Goal: Ask a question

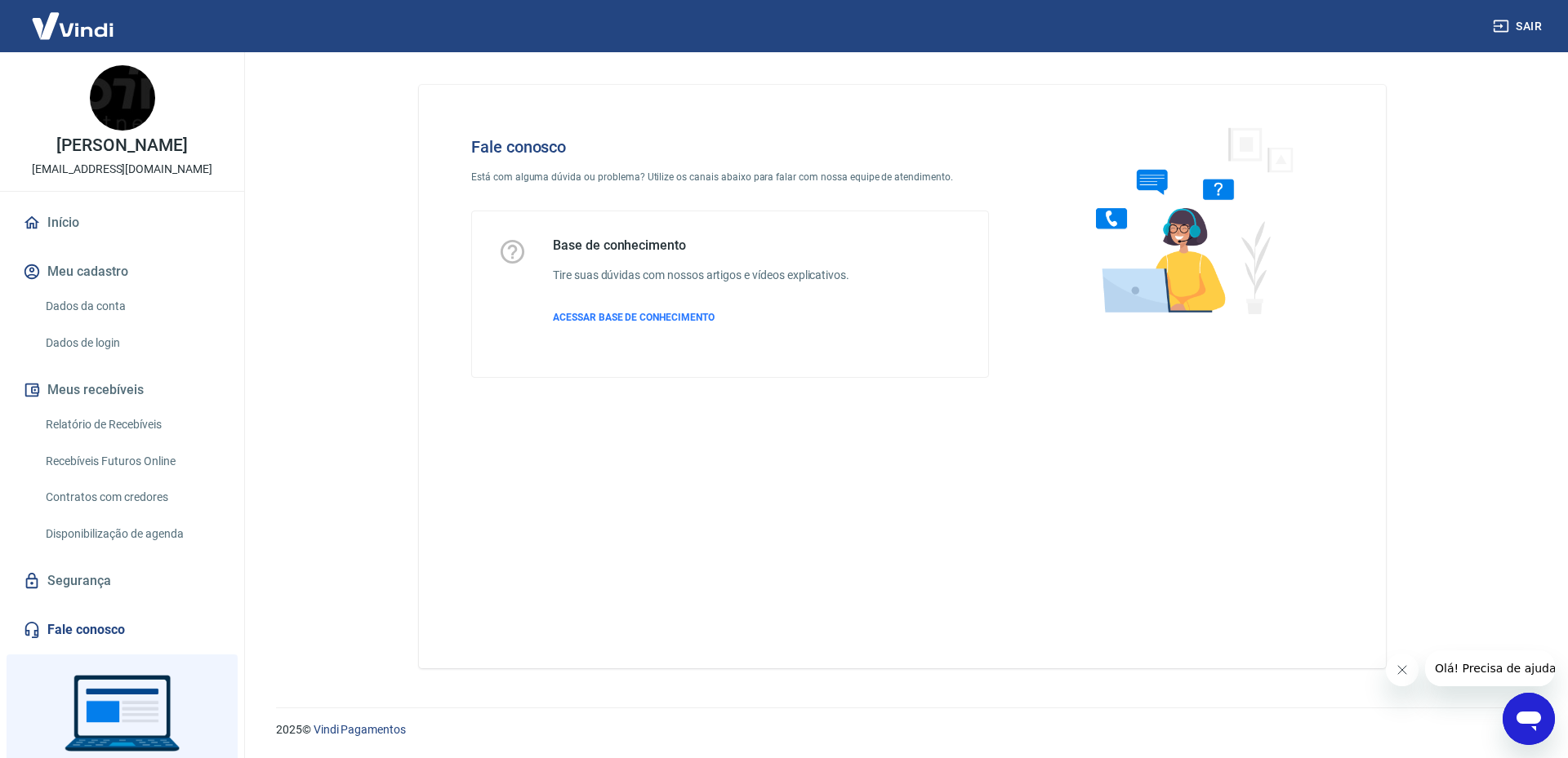
click at [1537, 715] on icon "Abrir janela de mensagens" at bounding box center [1529, 721] width 25 height 20
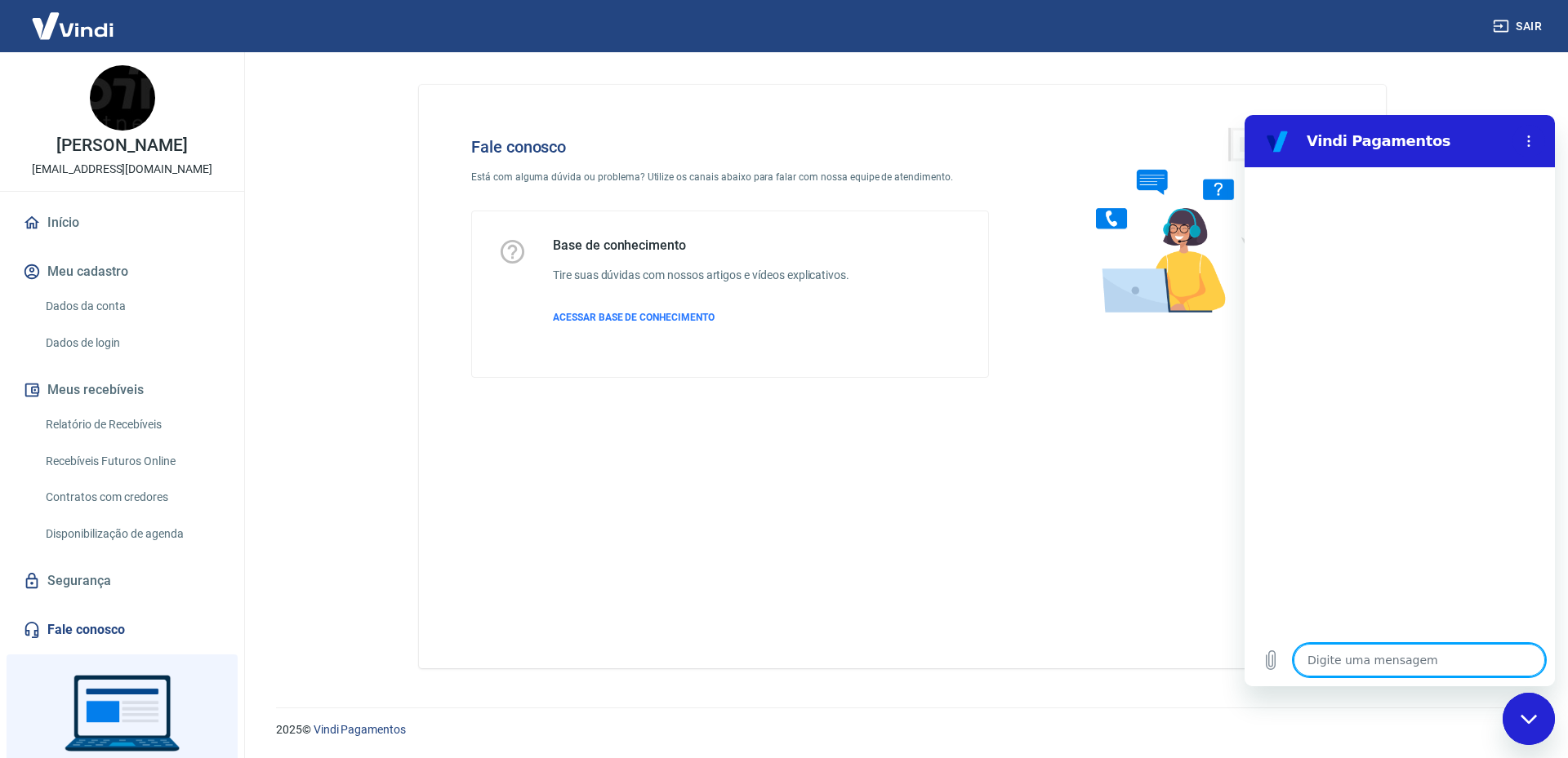
type textarea "o"
type textarea "x"
type textarea "ol"
type textarea "x"
type textarea "olá"
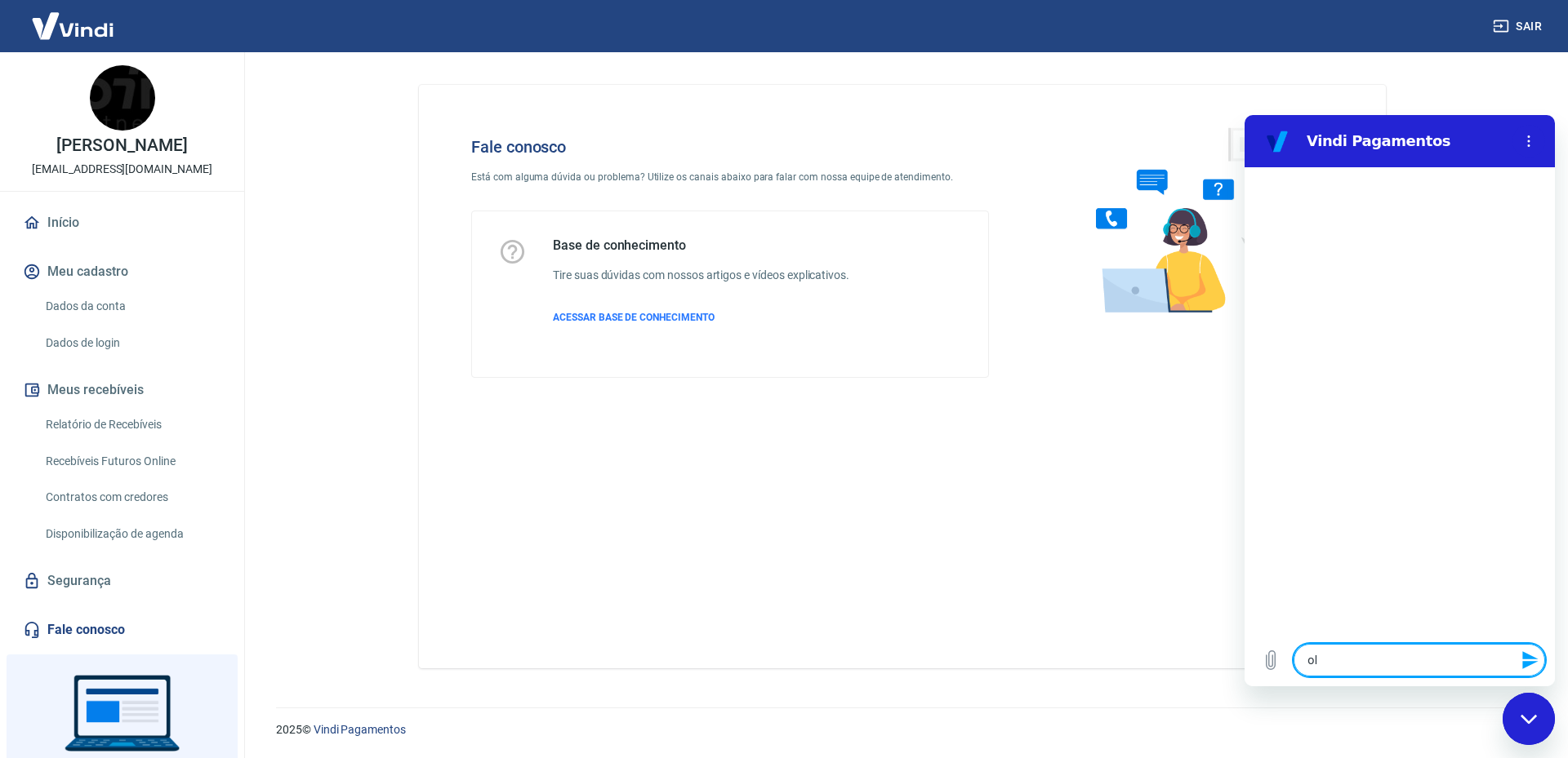
type textarea "x"
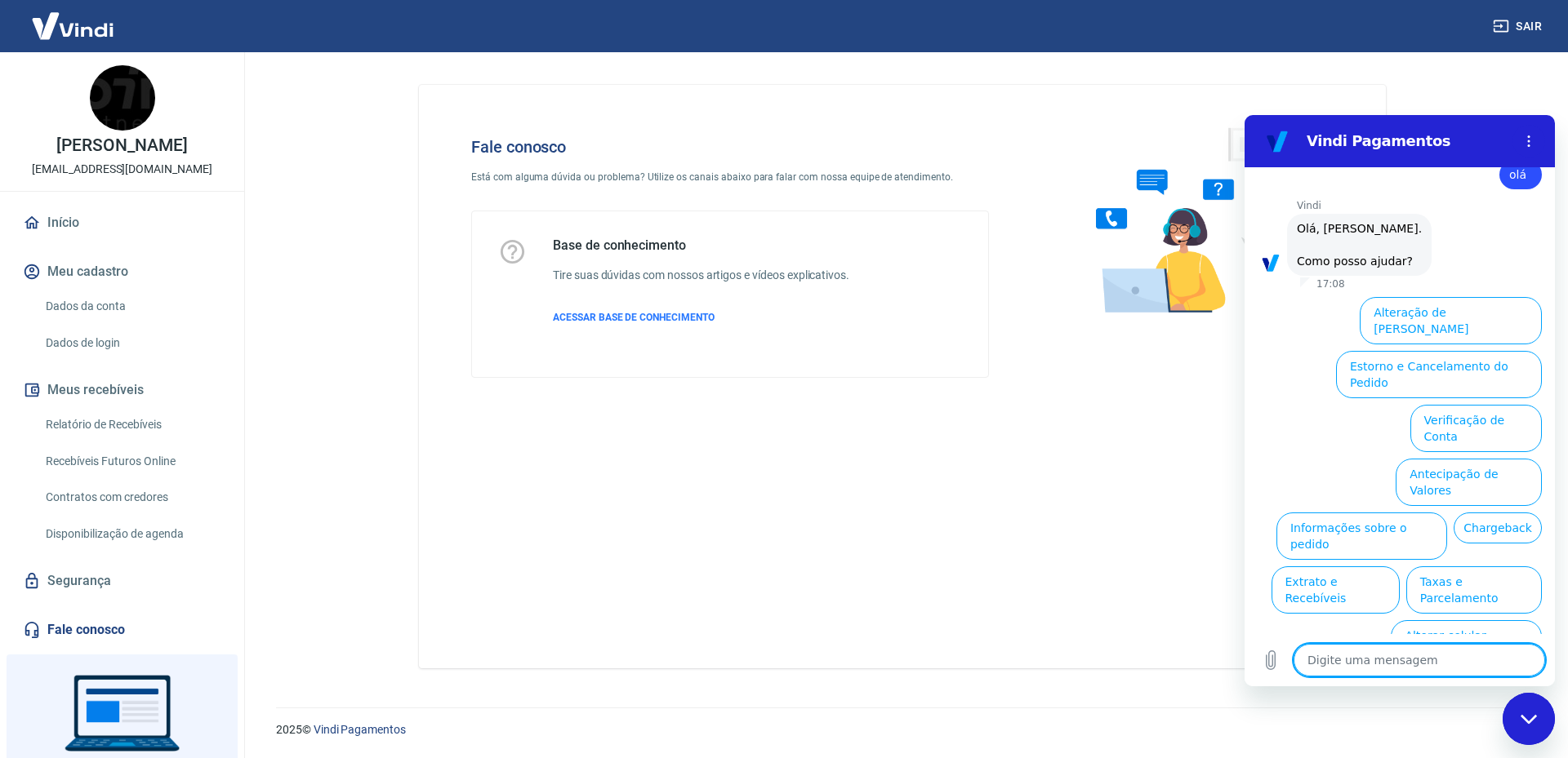
scroll to position [38, 0]
type textarea "p"
type textarea "x"
type textarea "pa"
type textarea "x"
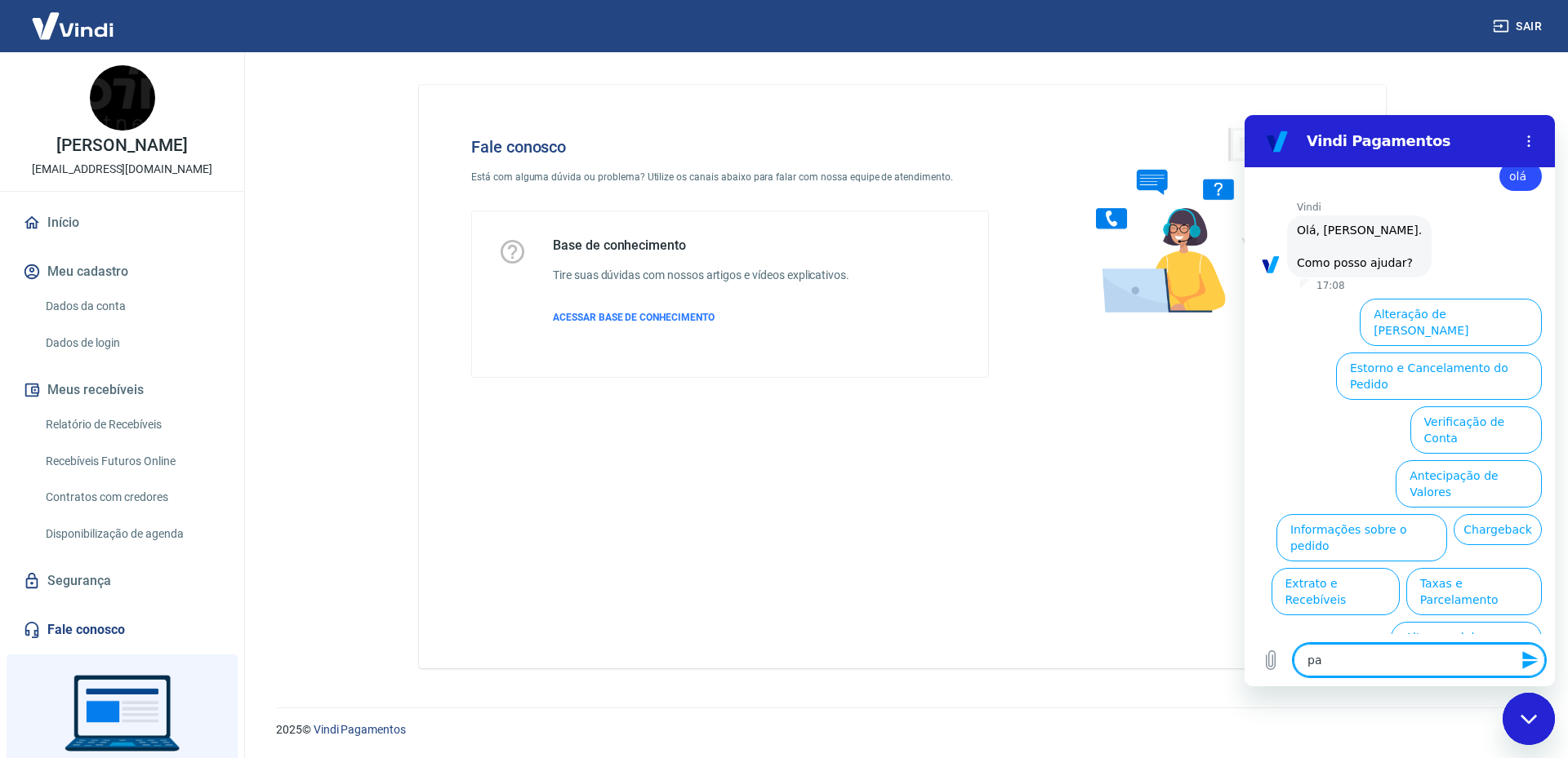
type textarea "pag"
type textarea "x"
type textarea "paga"
type textarea "x"
type textarea "pagam"
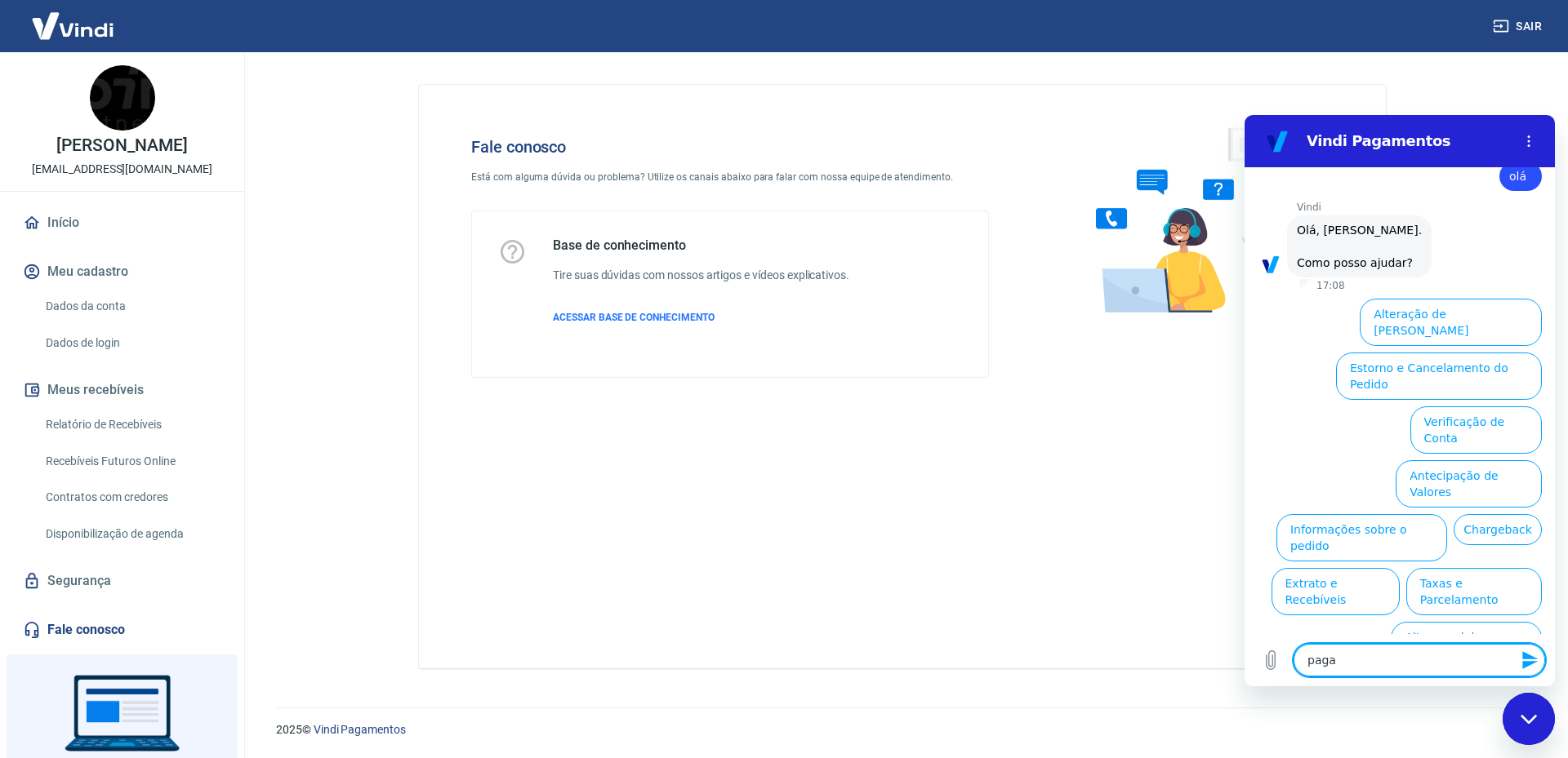
type textarea "x"
type textarea "pagame"
type textarea "x"
type textarea "pagamen"
type textarea "x"
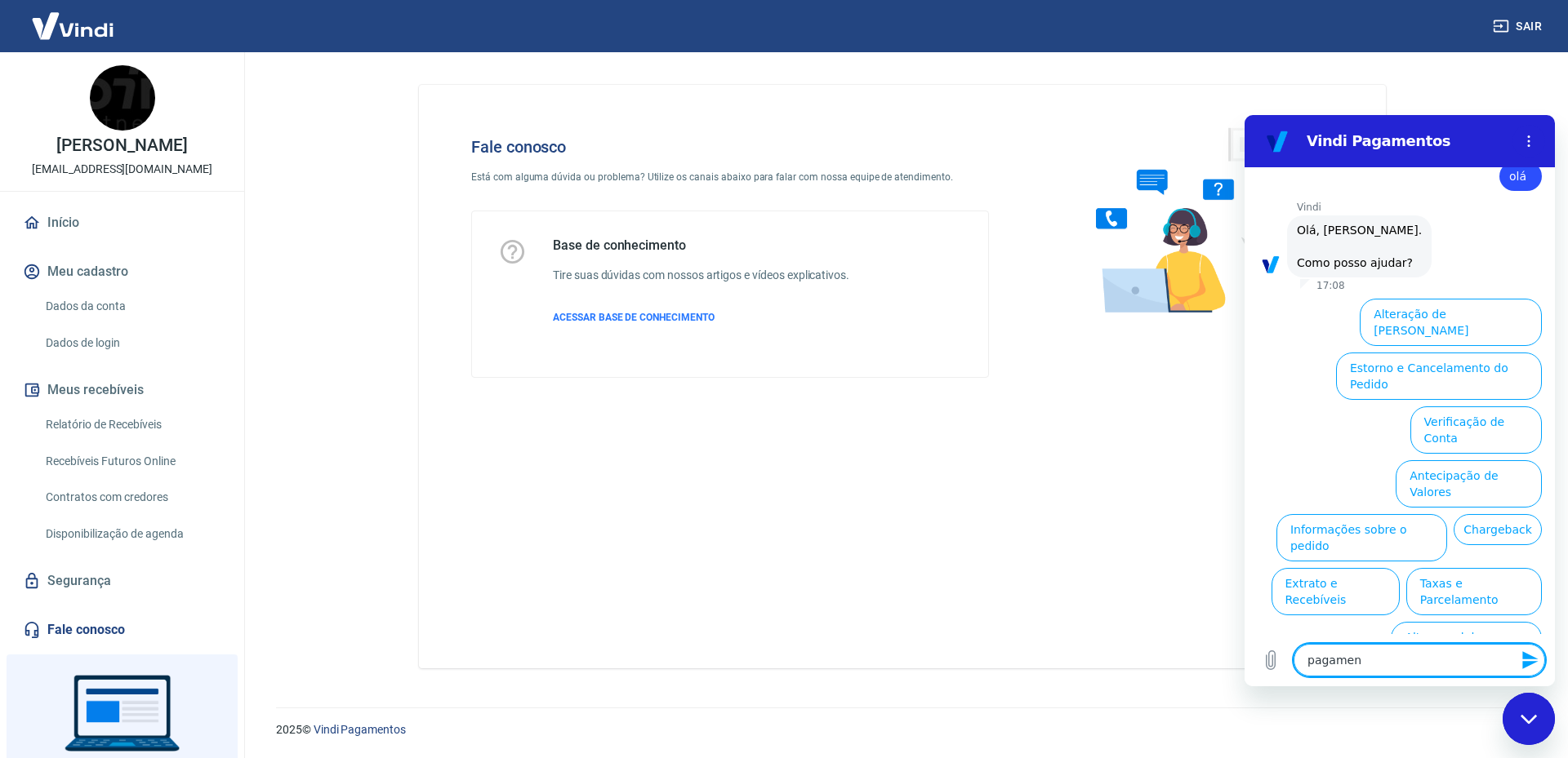
type textarea "pagament"
type textarea "x"
type textarea "pagamento"
type textarea "x"
type textarea "pagament"
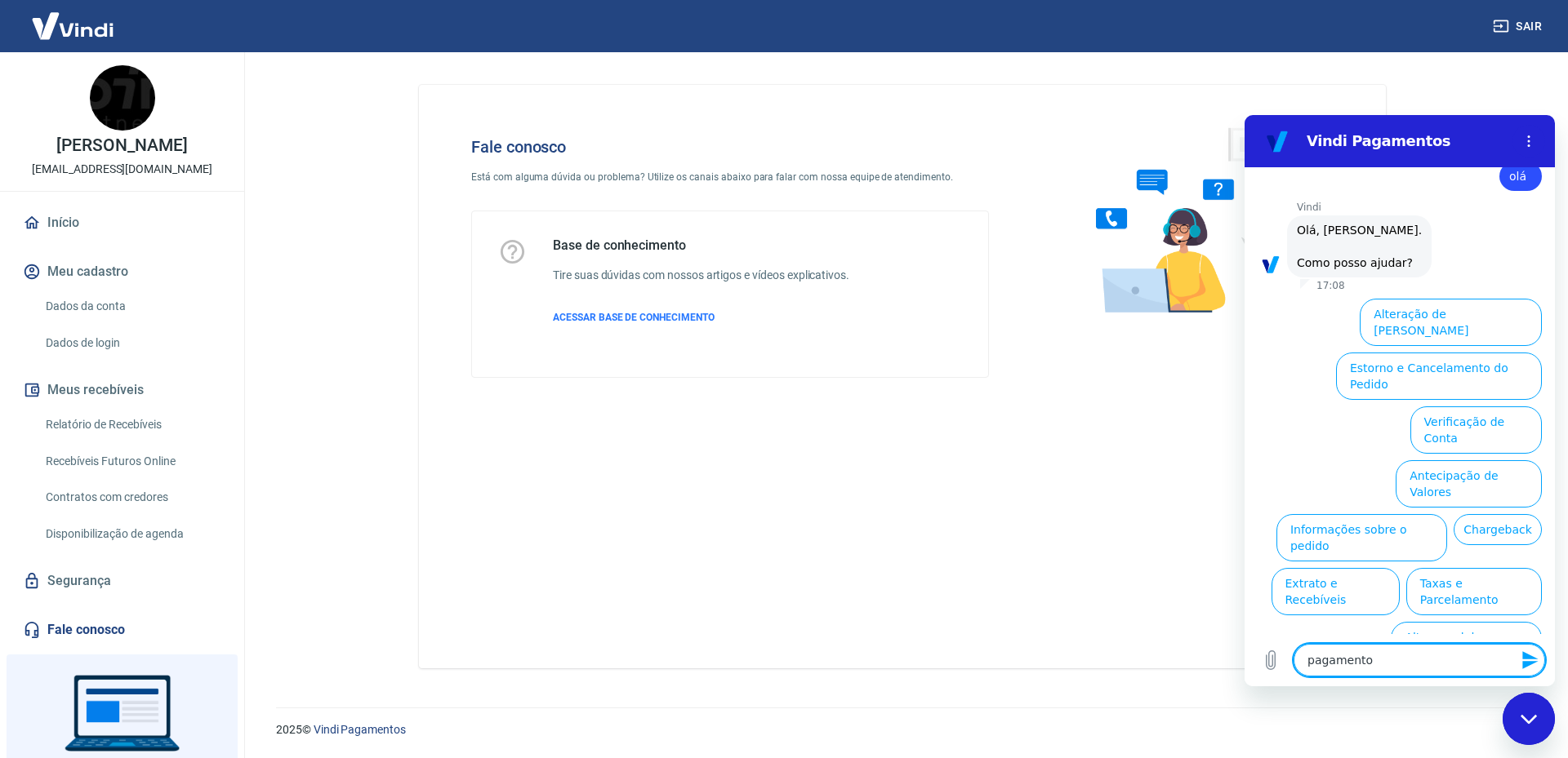
type textarea "x"
type textarea "pagamen"
type textarea "x"
type textarea "pagament"
type textarea "x"
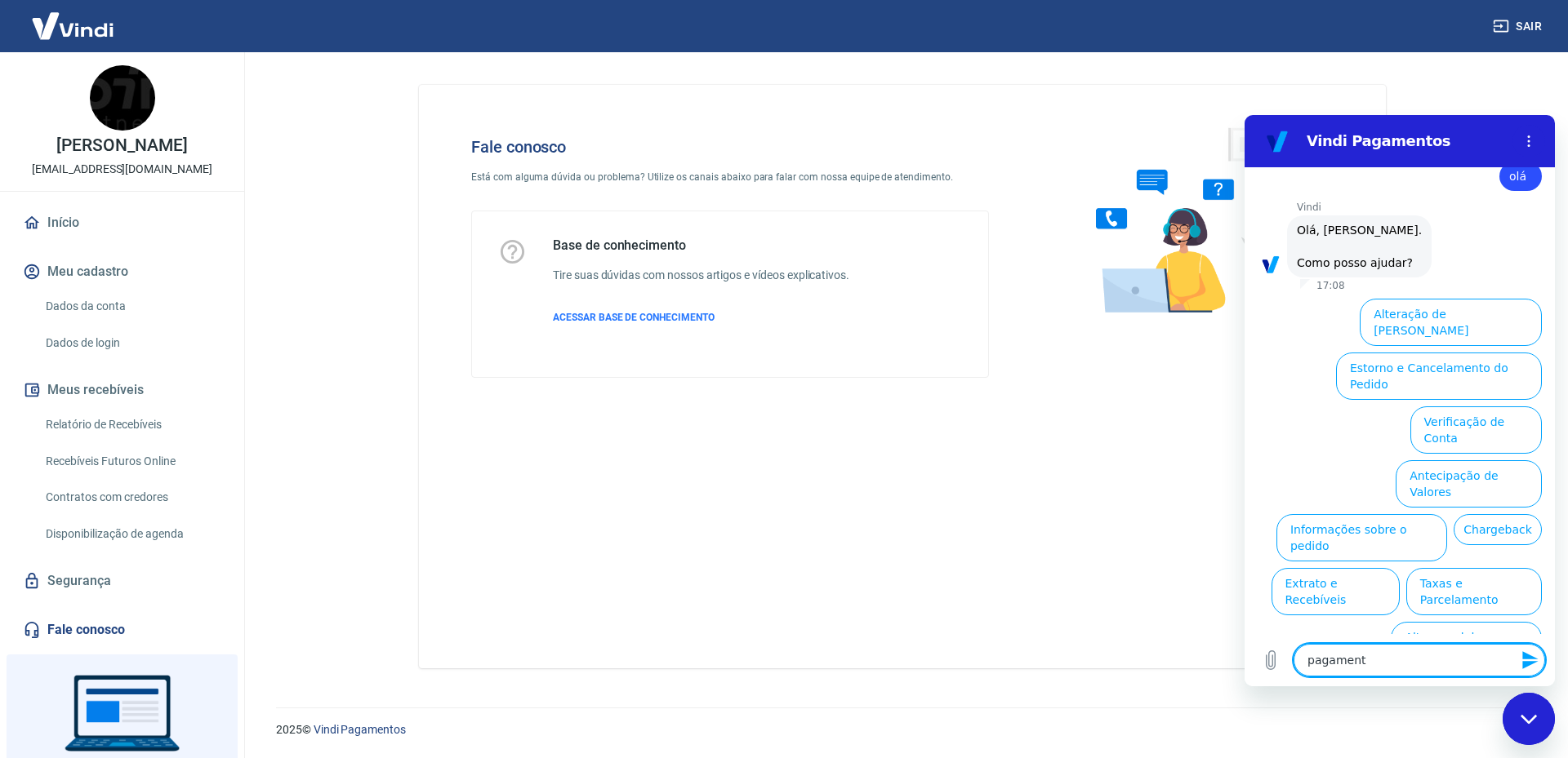
type textarea "pagamento"
type textarea "x"
type textarea "pagamento"
type textarea "x"
type textarea "pagamento p"
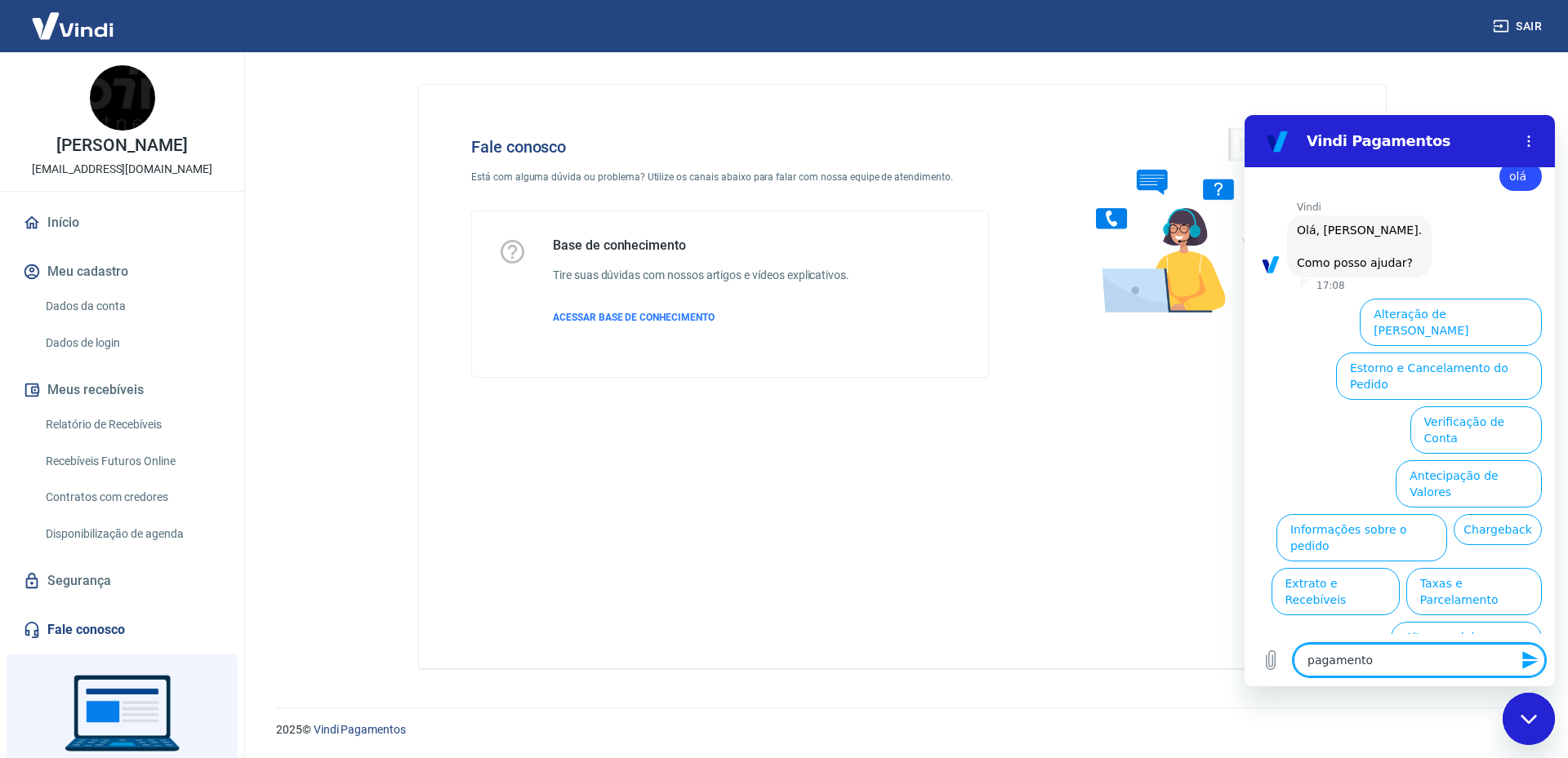
type textarea "x"
type textarea "pagamento pa"
type textarea "x"
type textarea "pagamento par"
type textarea "x"
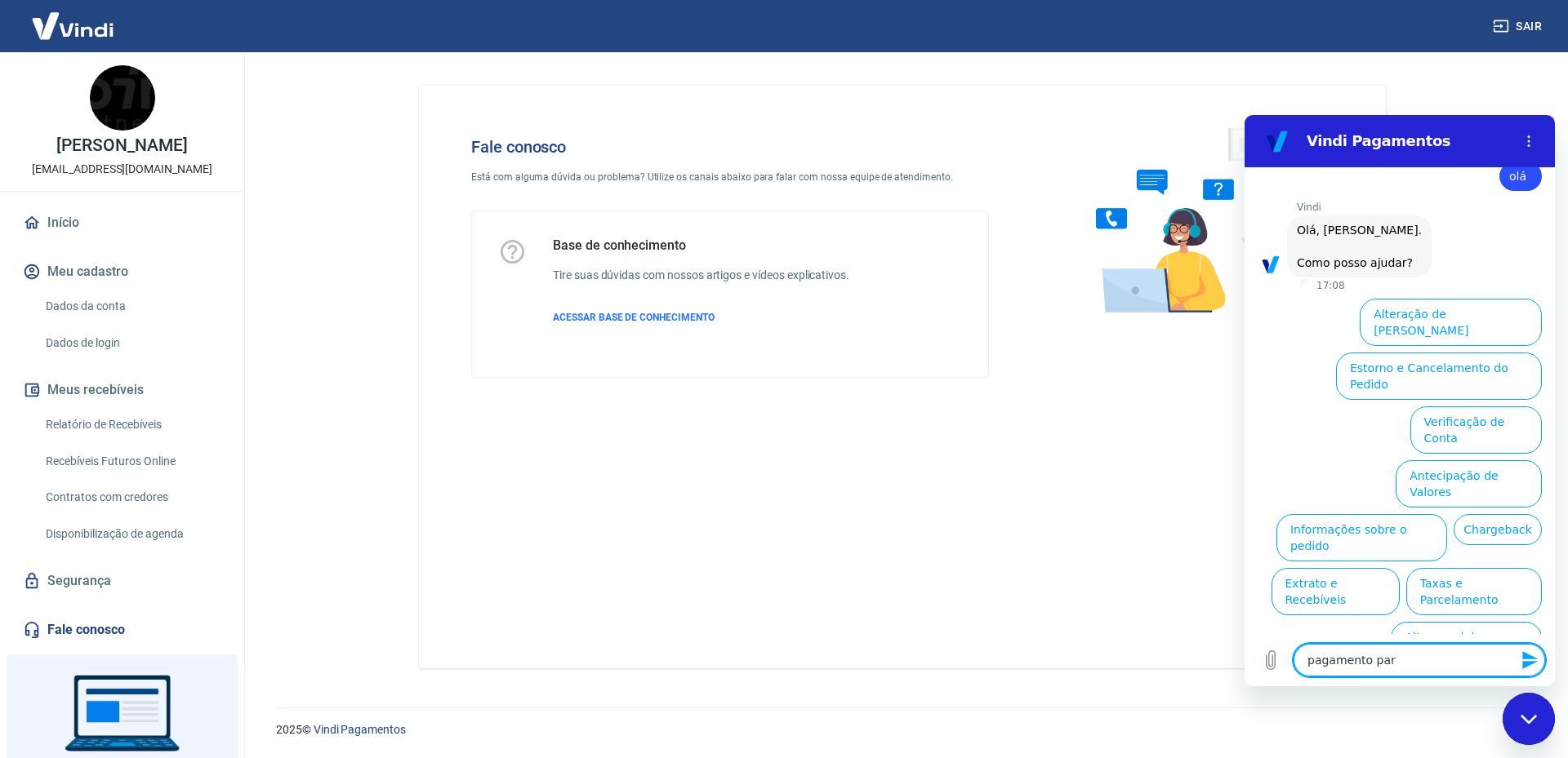
type textarea "pagamento para"
type textarea "x"
type textarea "pagamento para"
type textarea "x"
type textarea "pagamento para a"
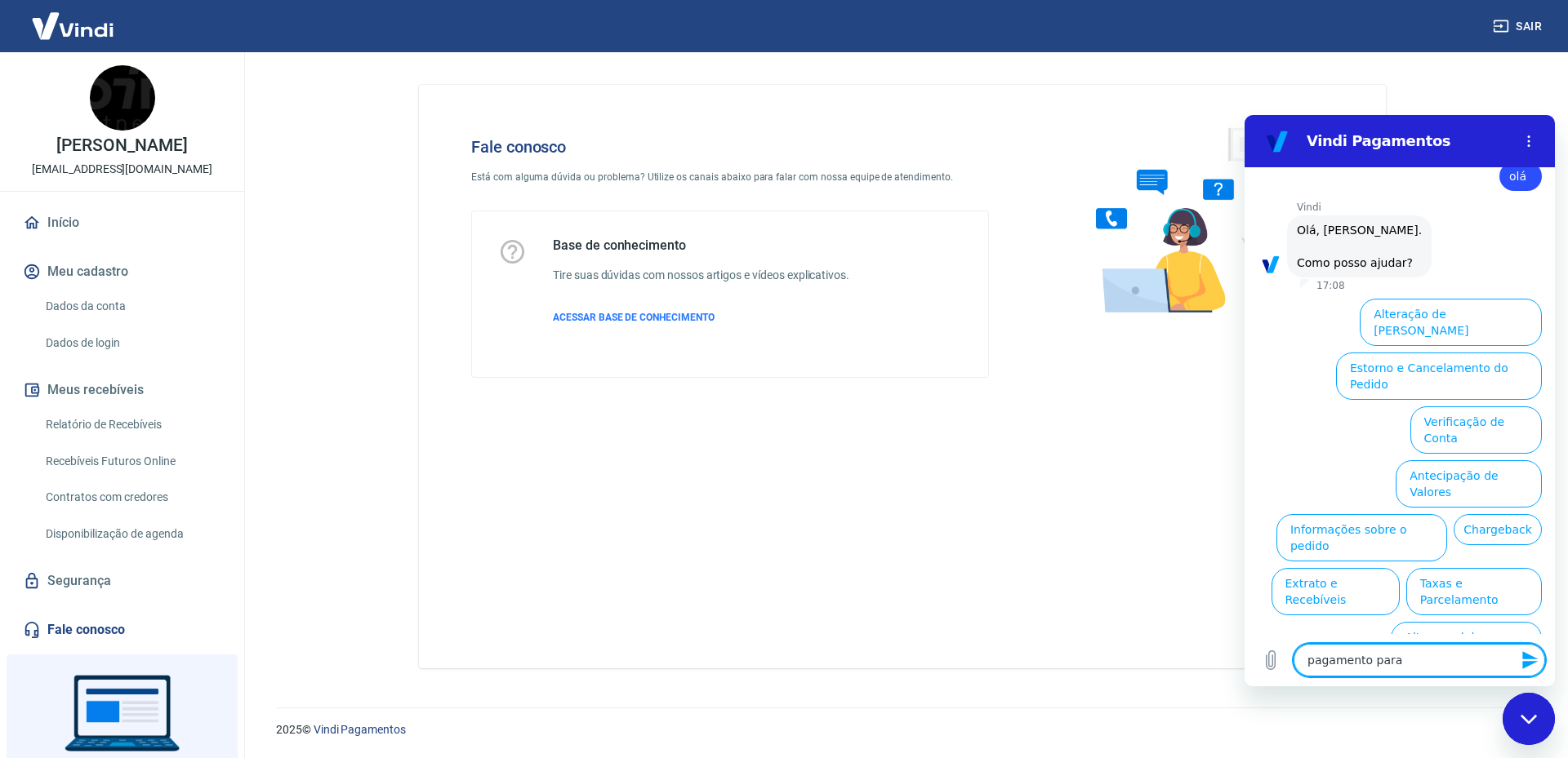
type textarea "x"
type textarea "pagamento para ad"
type textarea "x"
type textarea "pagamento para adi"
type textarea "x"
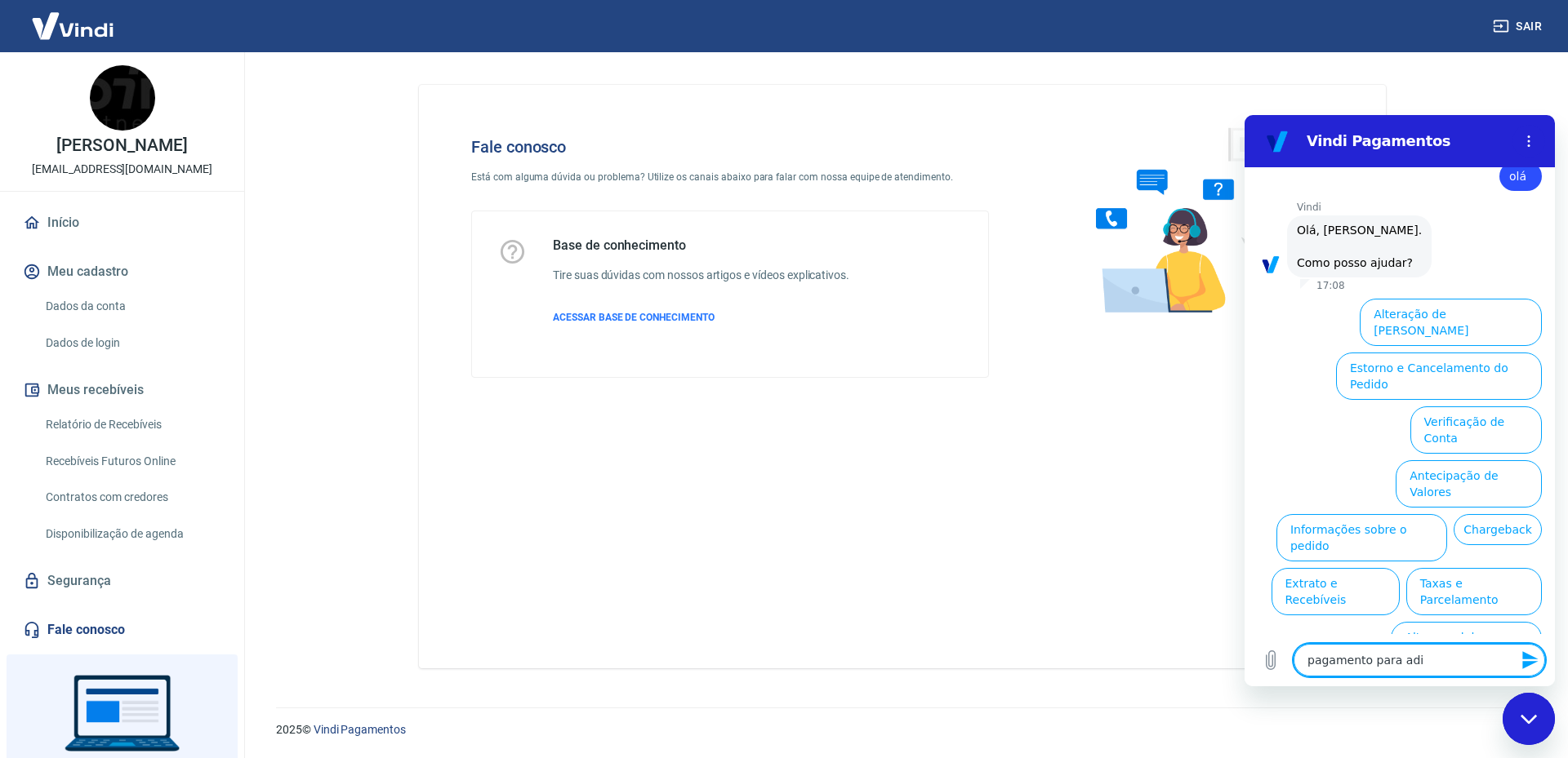
type textarea "pagamento para adic"
type textarea "x"
type textarea "pagamento para adici"
type textarea "x"
type textarea "pagamento para adicio"
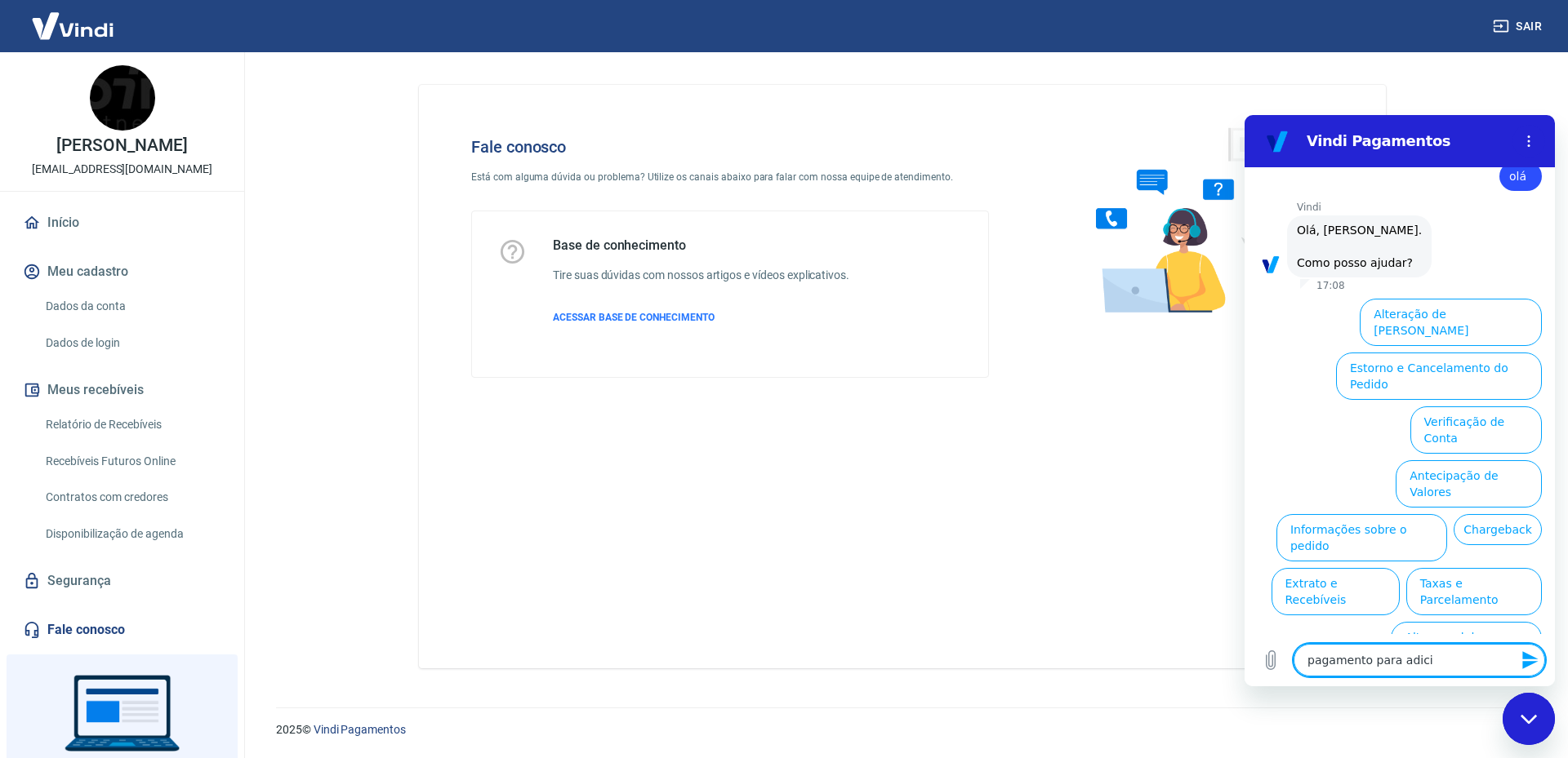
type textarea "x"
type textarea "pagamento para adicion"
type textarea "x"
type textarea "pagamento para adiciona"
type textarea "x"
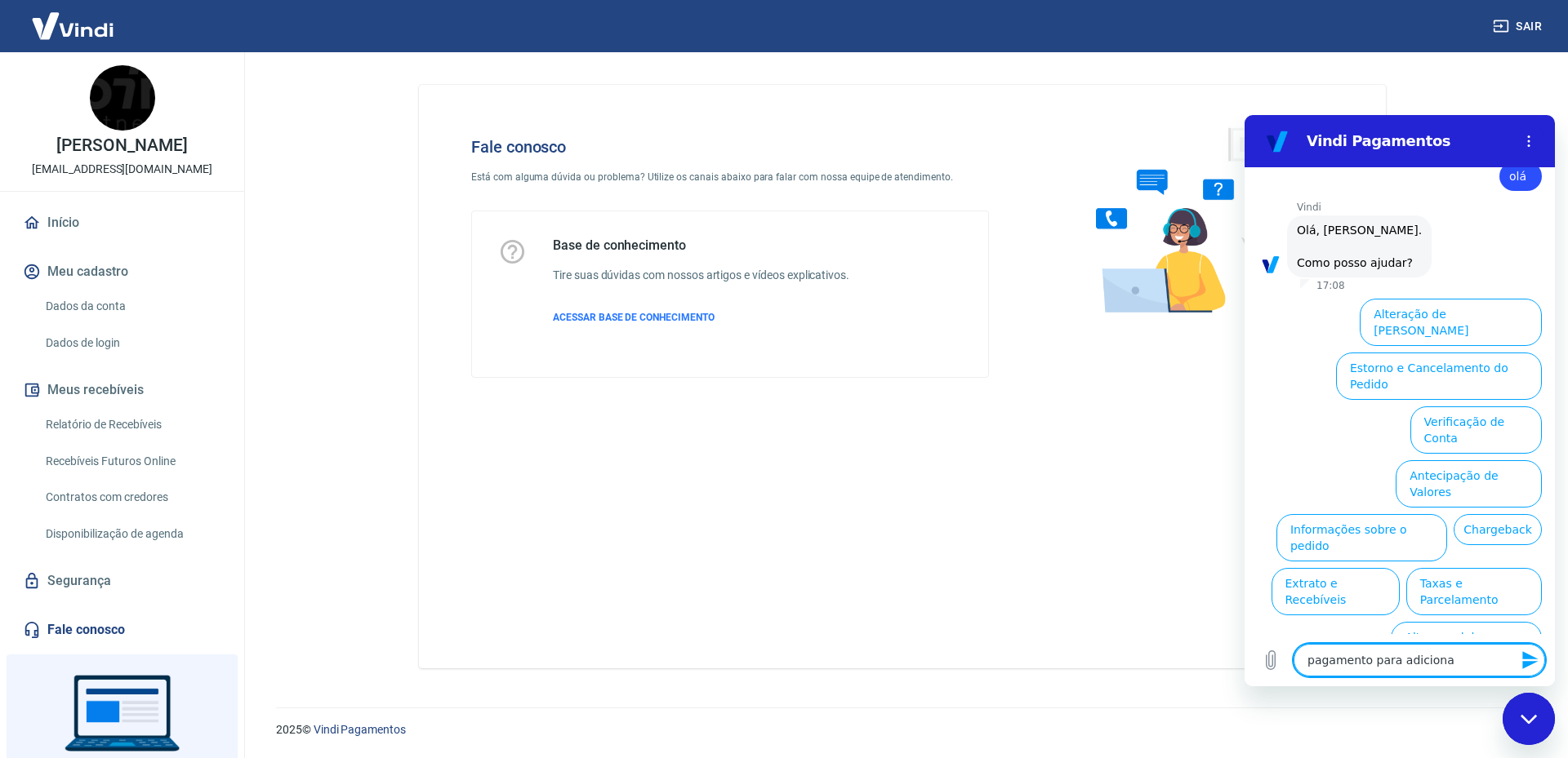
type textarea "pagamento para adicionar"
type textarea "x"
type textarea "pagamento para adicionar"
type textarea "x"
type textarea "pagamento para adicionar s"
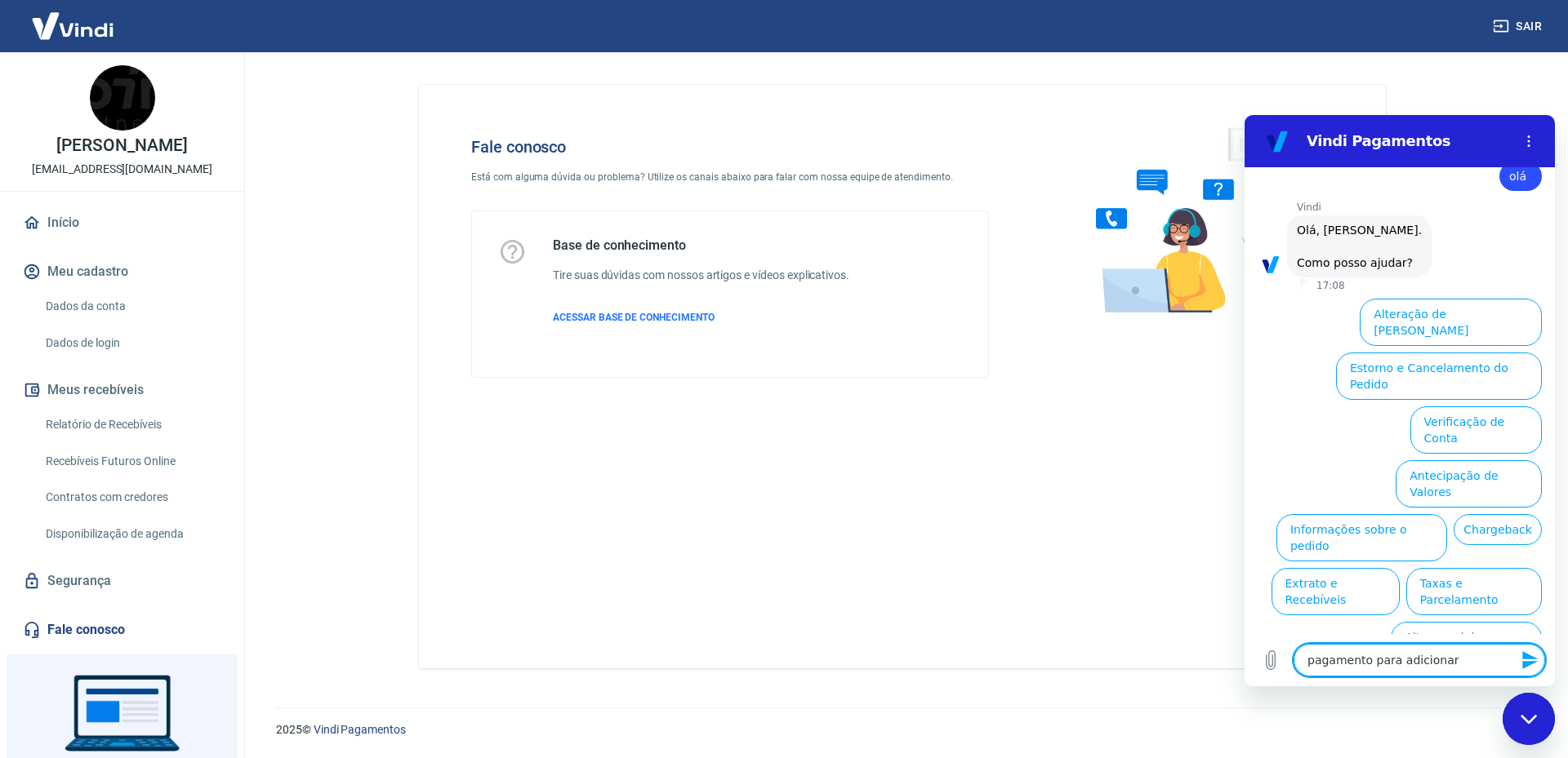
type textarea "x"
type textarea "pagamento para adicionar sa"
type textarea "x"
type textarea "pagamento para adicionar sal"
type textarea "x"
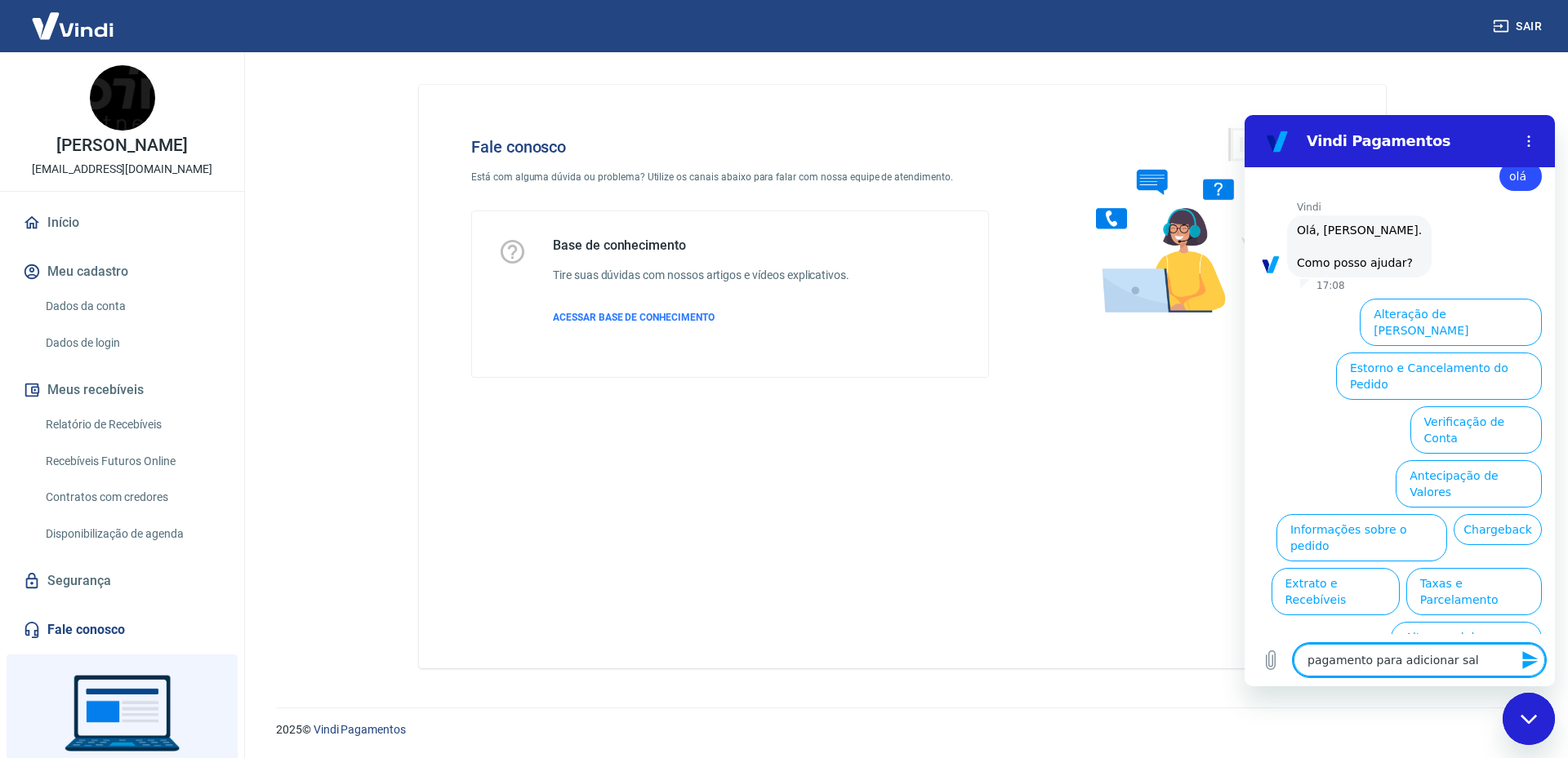
type textarea "pagamento para adicionar sald"
type textarea "x"
type textarea "pagamento para adicionar saldo"
type textarea "x"
type textarea "pagamento para adicionar saldo"
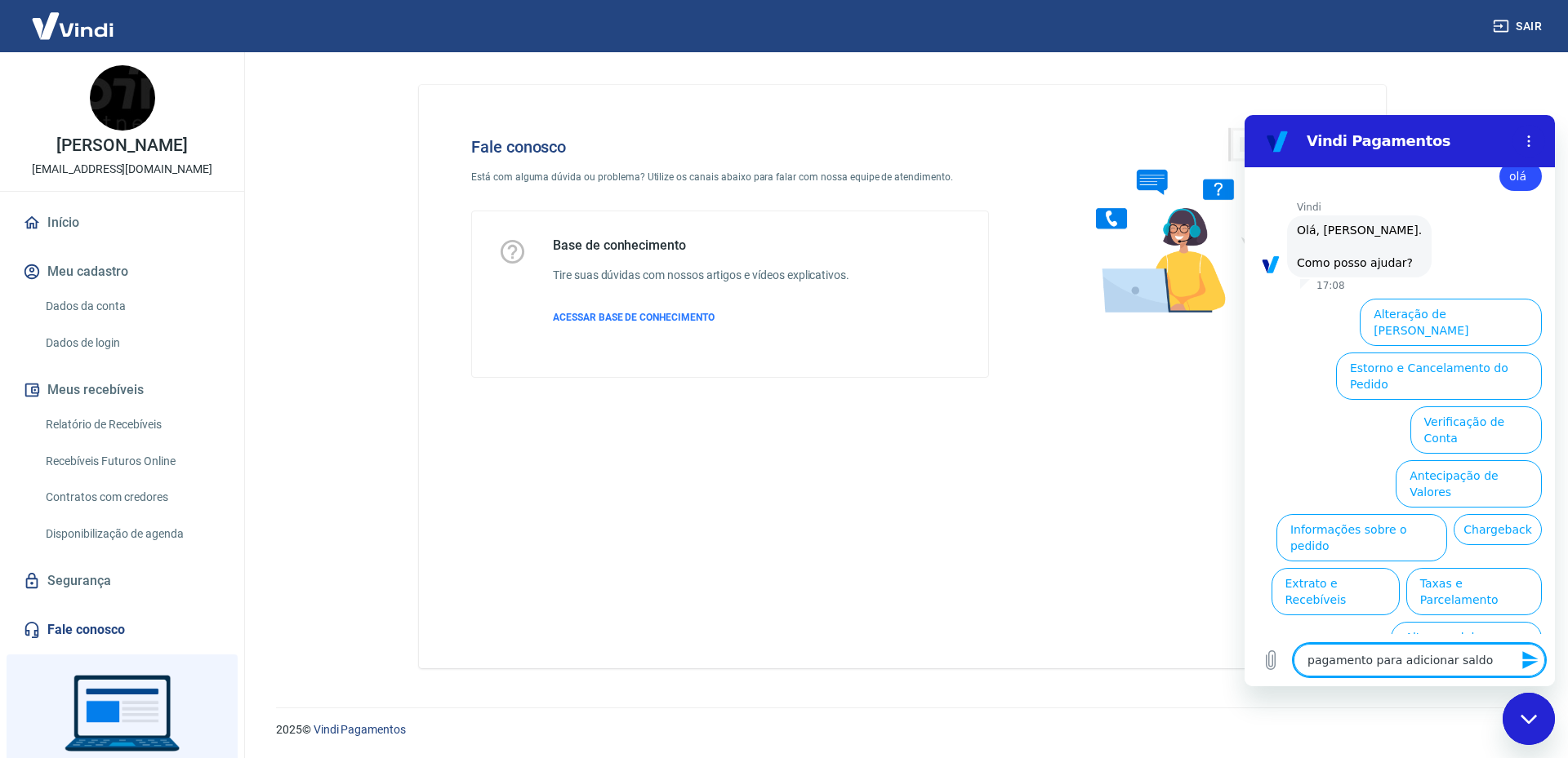
type textarea "x"
type textarea "pagamento para adicionar saldo e"
type textarea "x"
type textarea "pagamento para adicionar saldo es"
type textarea "x"
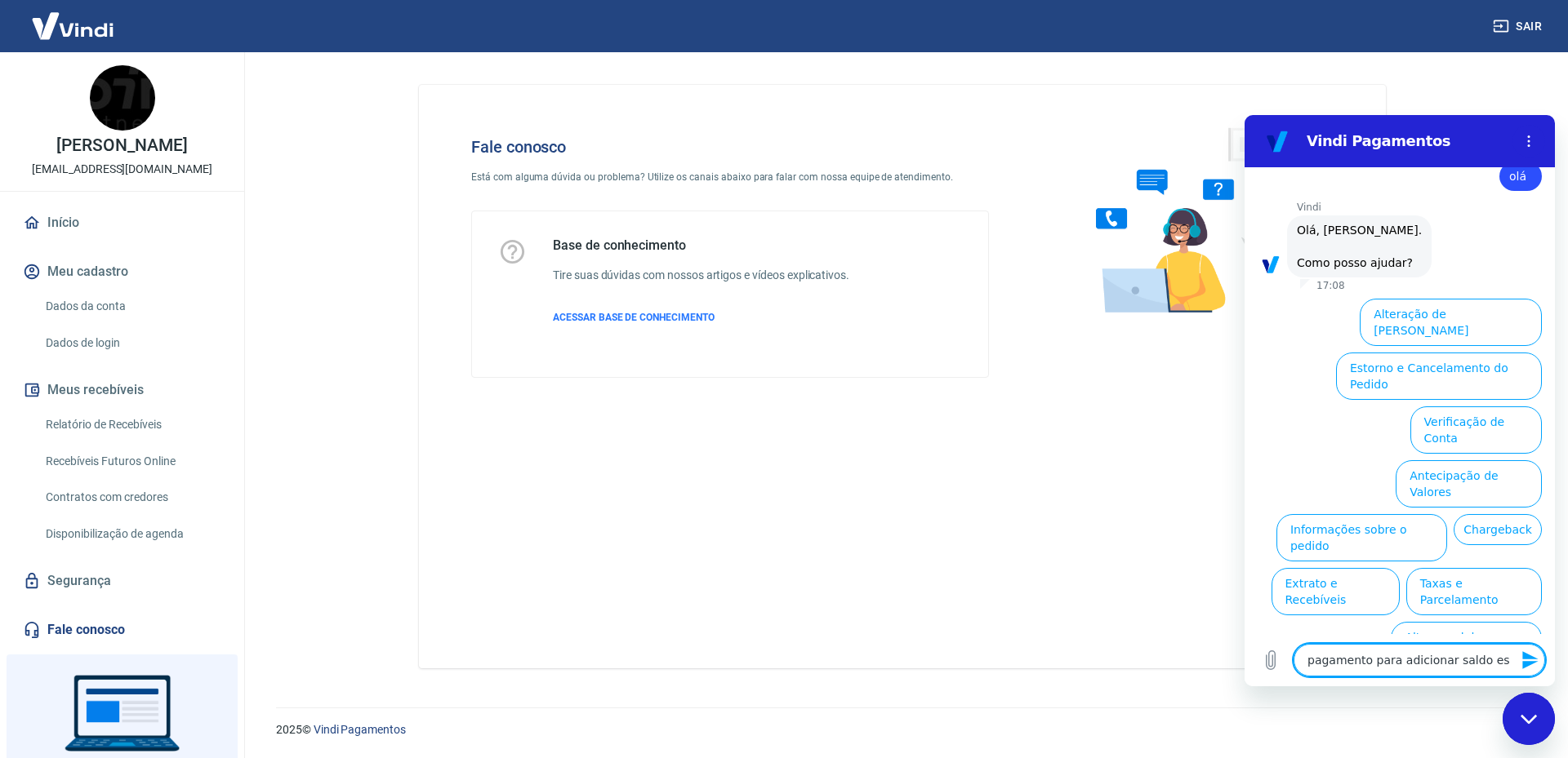
type textarea "pagamento para adicionar saldo est"
type textarea "x"
type textarea "pagamento para adicionar saldo está"
type textarea "x"
type textarea "pagamento para adicionar saldo está"
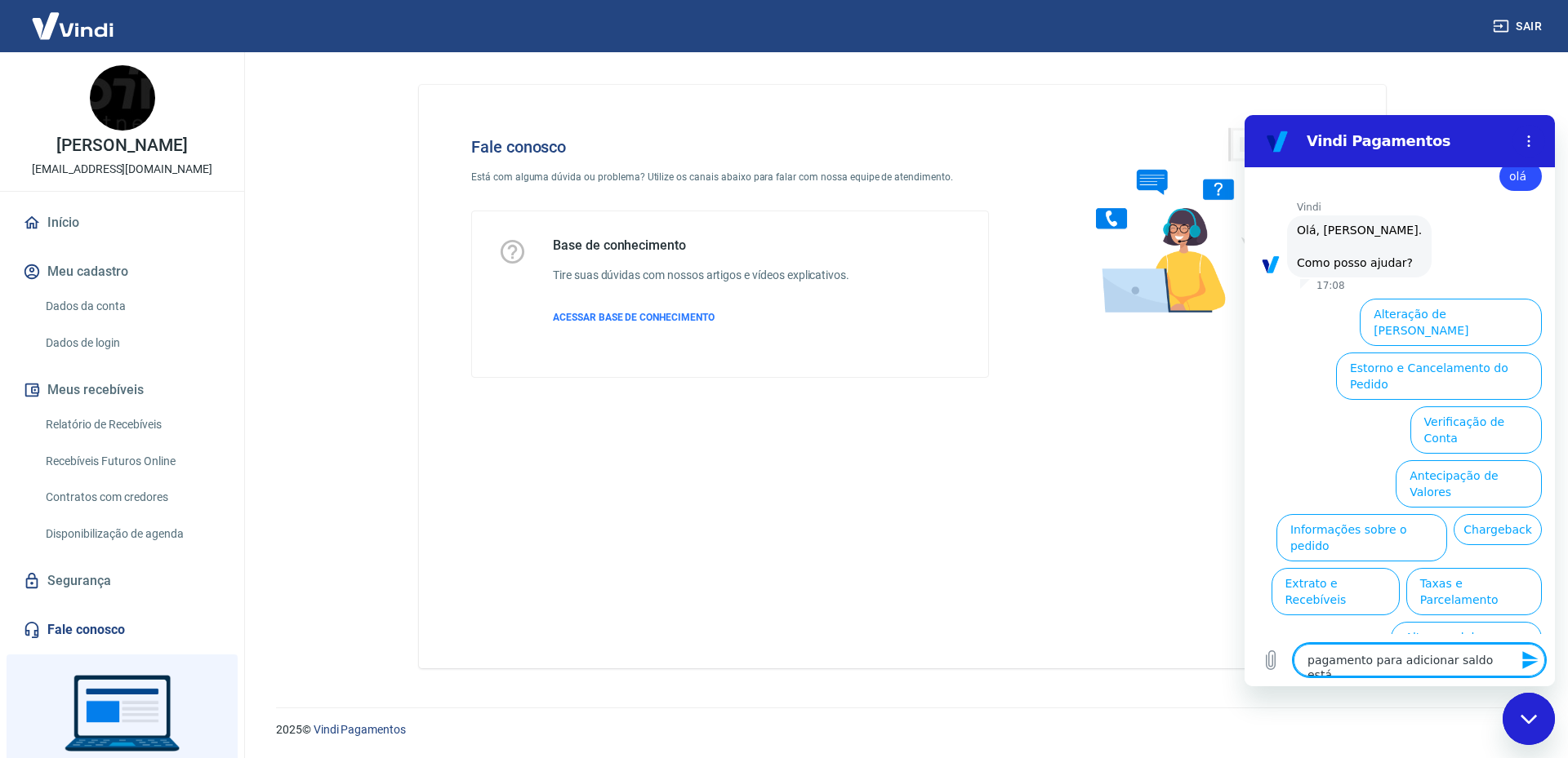
type textarea "x"
type textarea "pagamento para adicionar saldo está v"
type textarea "x"
type textarea "pagamento para adicionar saldo está vo"
type textarea "x"
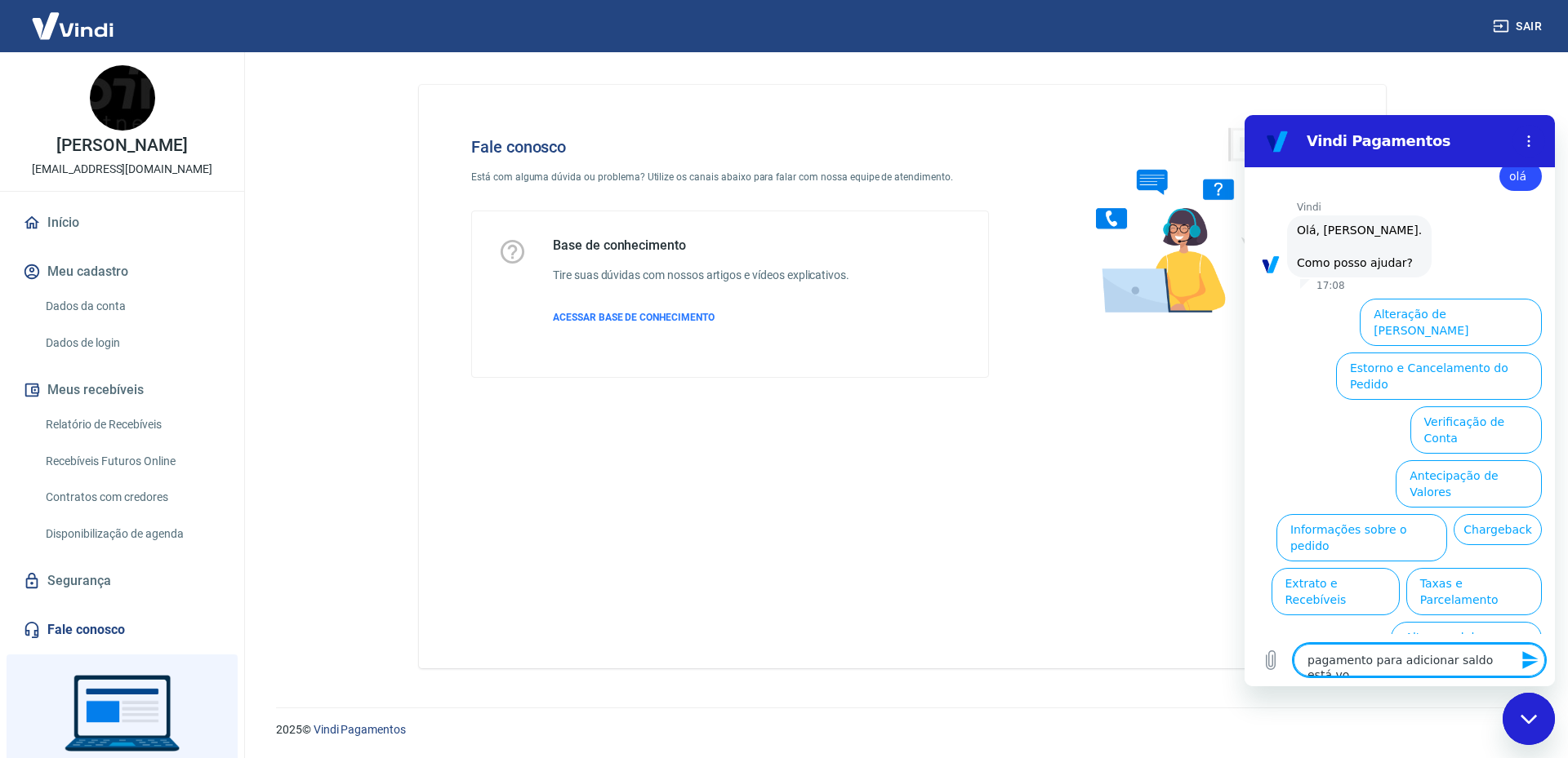
type textarea "pagamento para adicionar saldo está vol"
type textarea "x"
type textarea "pagamento para adicionar saldo está volt"
type textarea "x"
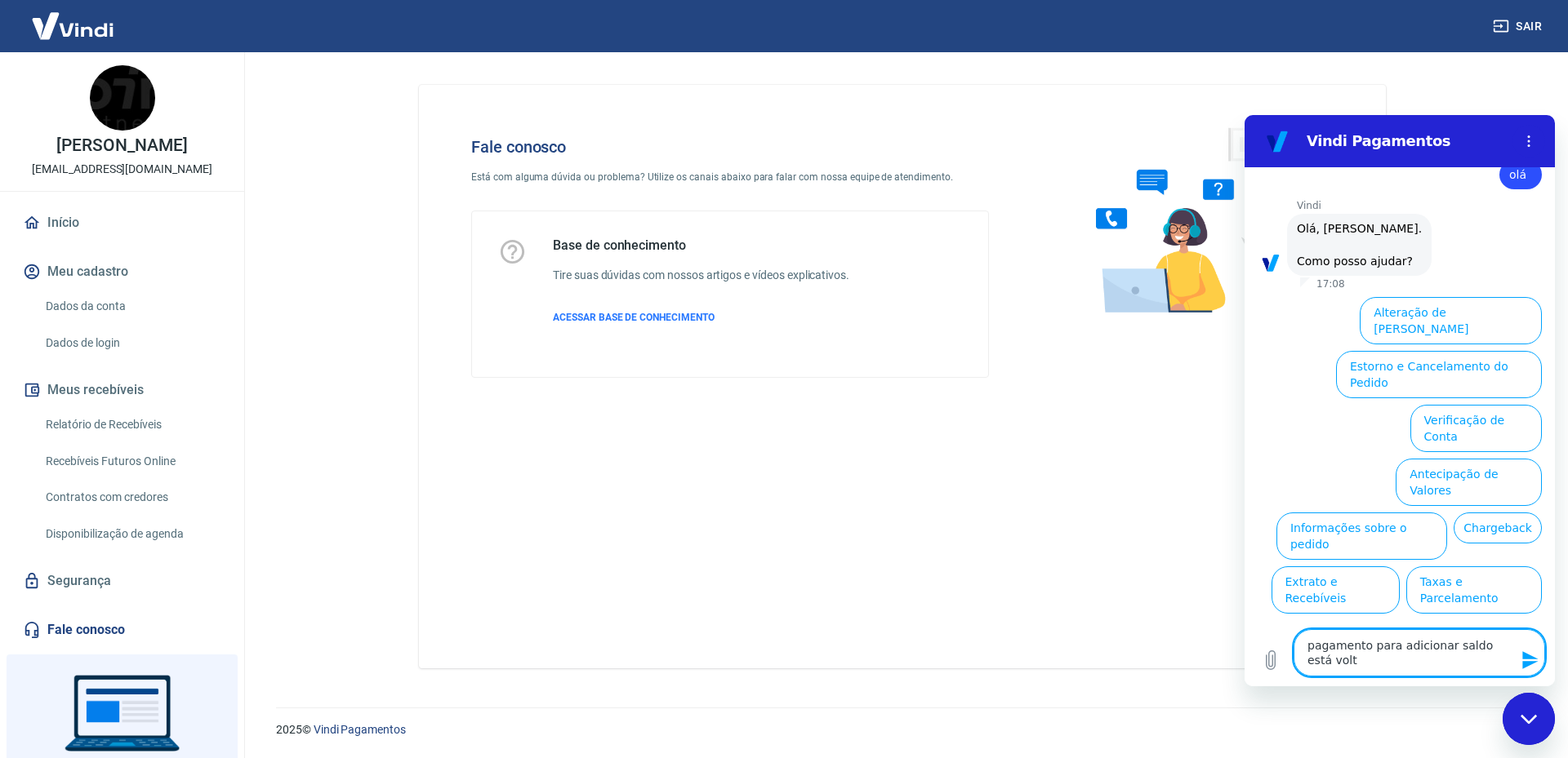
type textarea "pagamento para adicionar saldo está volta"
type textarea "x"
type textarea "pagamento para adicionar saldo está voltan"
type textarea "x"
type textarea "pagamento para adicionar saldo está voltand"
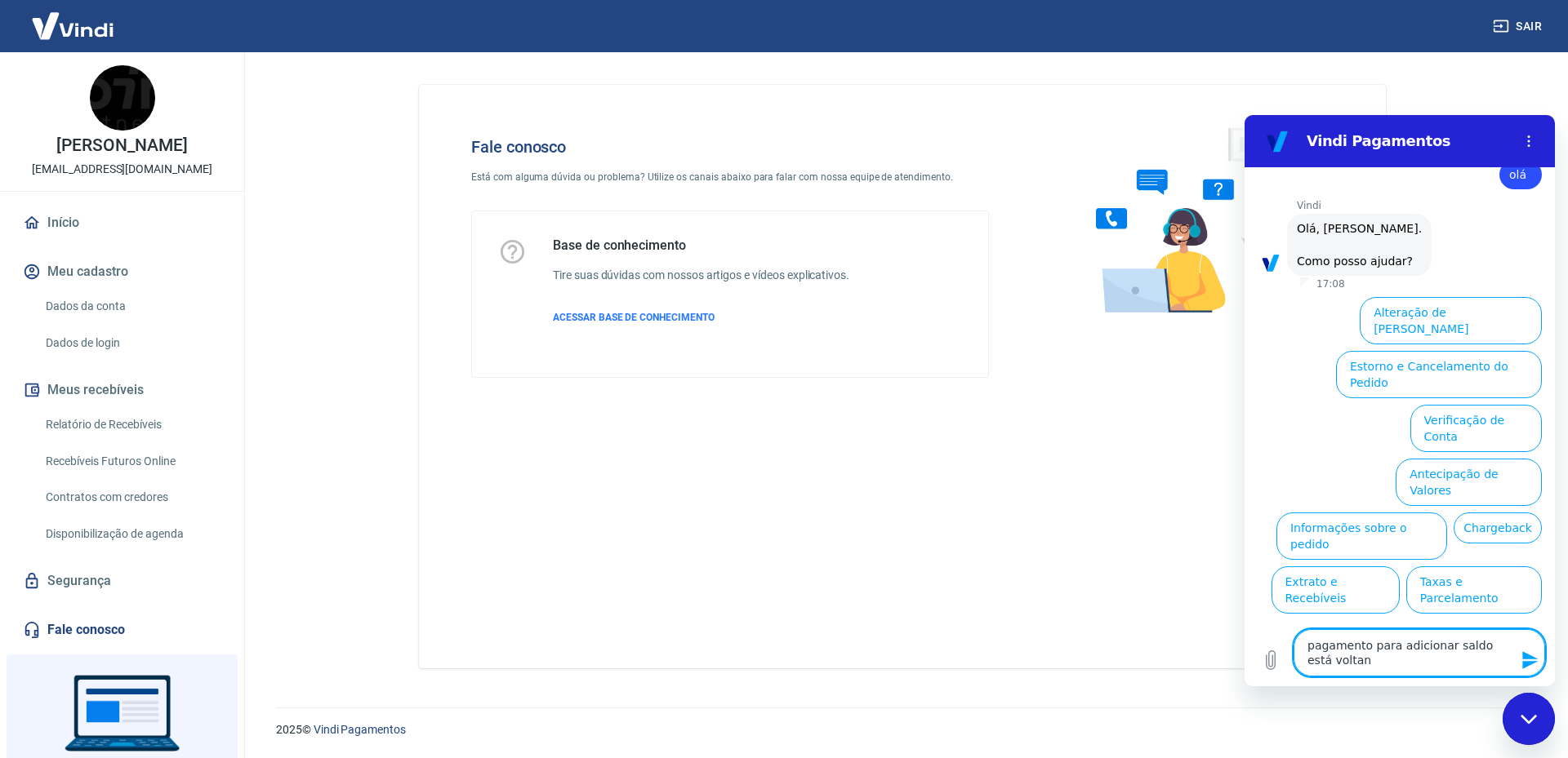
type textarea "x"
type textarea "pagamento para adicionar saldo está voltando"
type textarea "x"
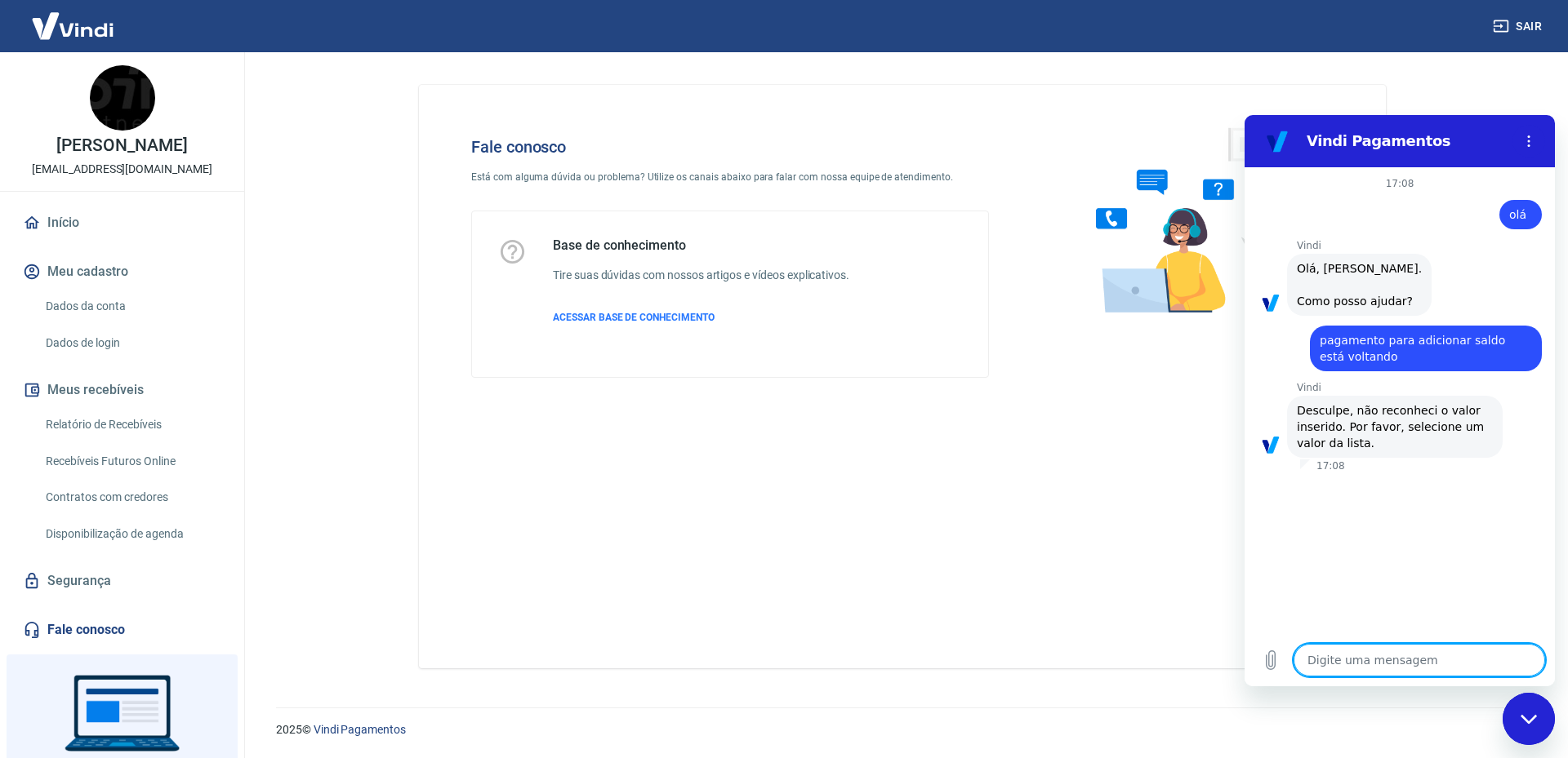
click at [1409, 655] on textarea at bounding box center [1419, 660] width 251 height 32
click at [1525, 727] on div "Fechar janela de mensagens" at bounding box center [1528, 718] width 49 height 49
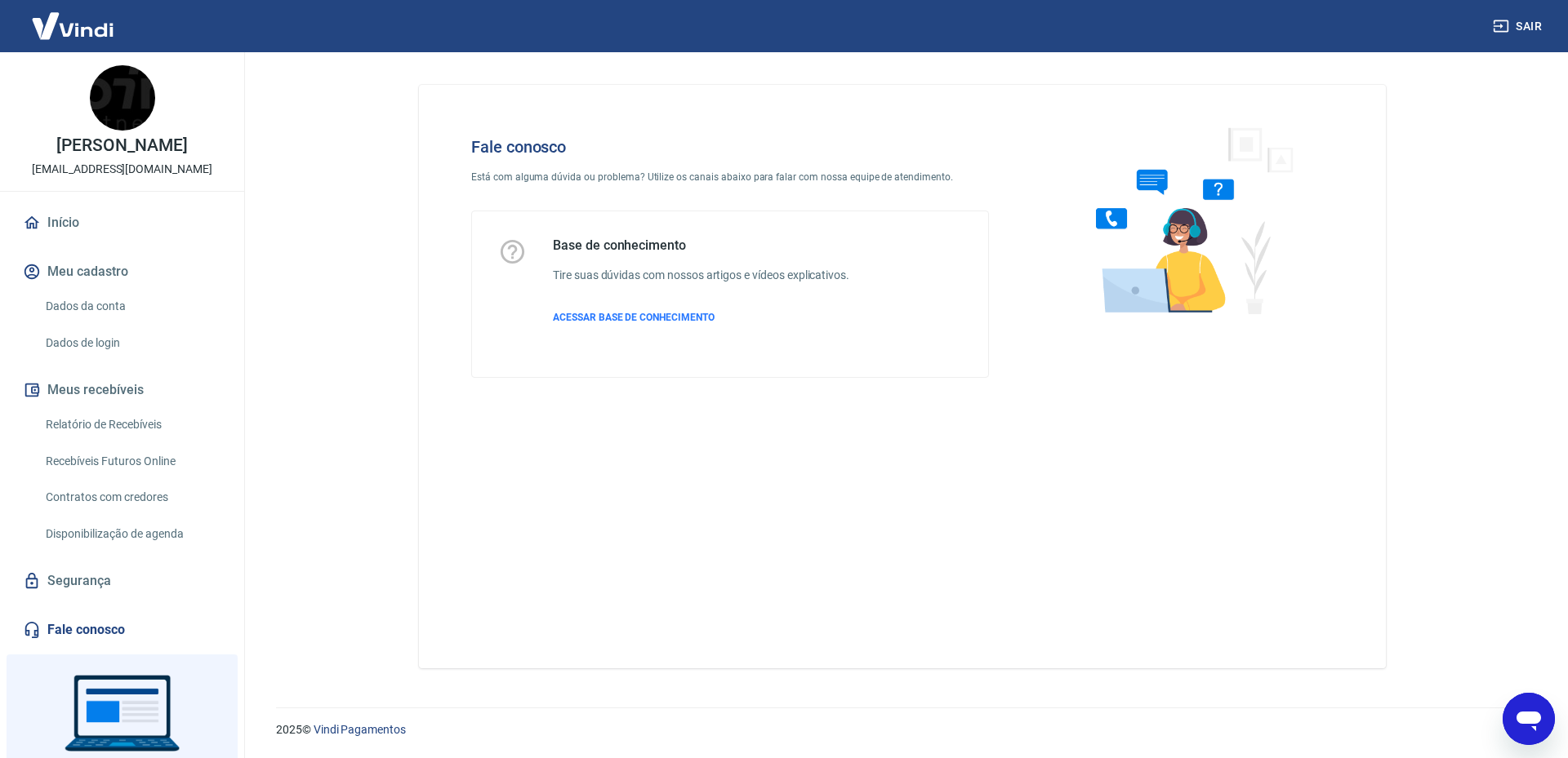
click at [1522, 723] on icon "Abrir janela de mensagens" at bounding box center [1529, 721] width 25 height 20
type textarea "x"
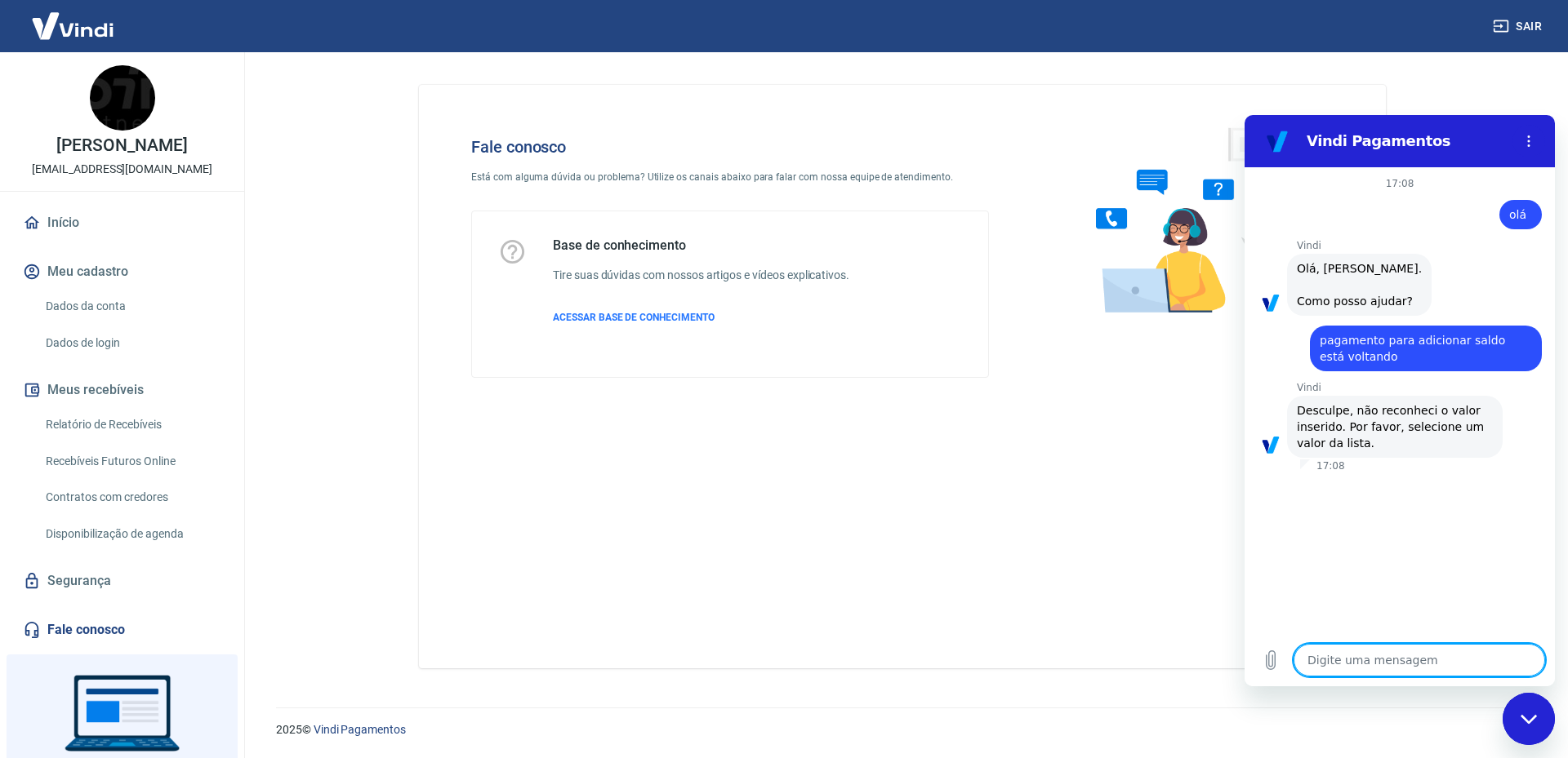
click at [1436, 654] on textarea at bounding box center [1419, 660] width 251 height 32
type textarea "/"
type textarea "x"
type textarea "?"
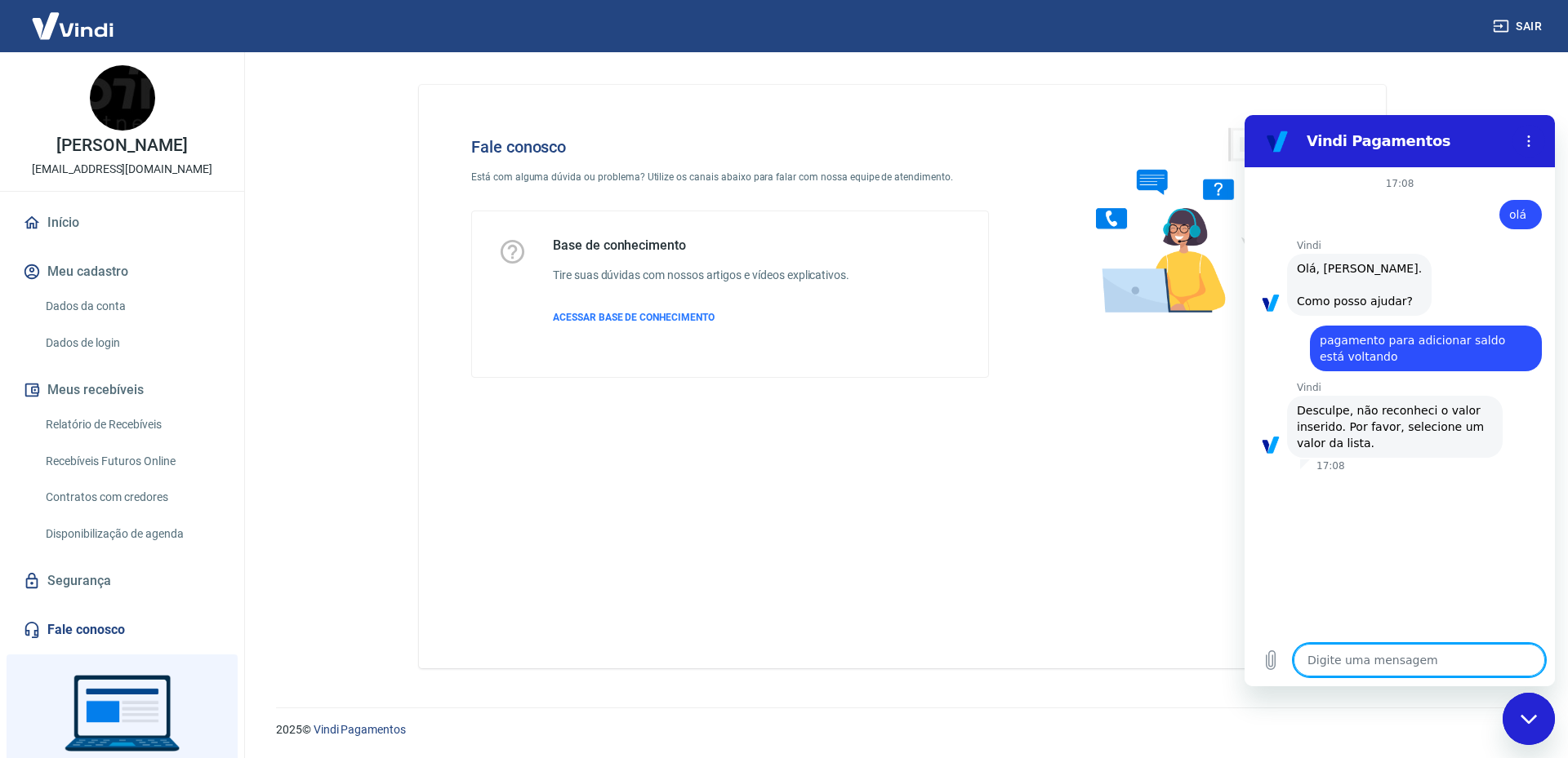
type textarea "x"
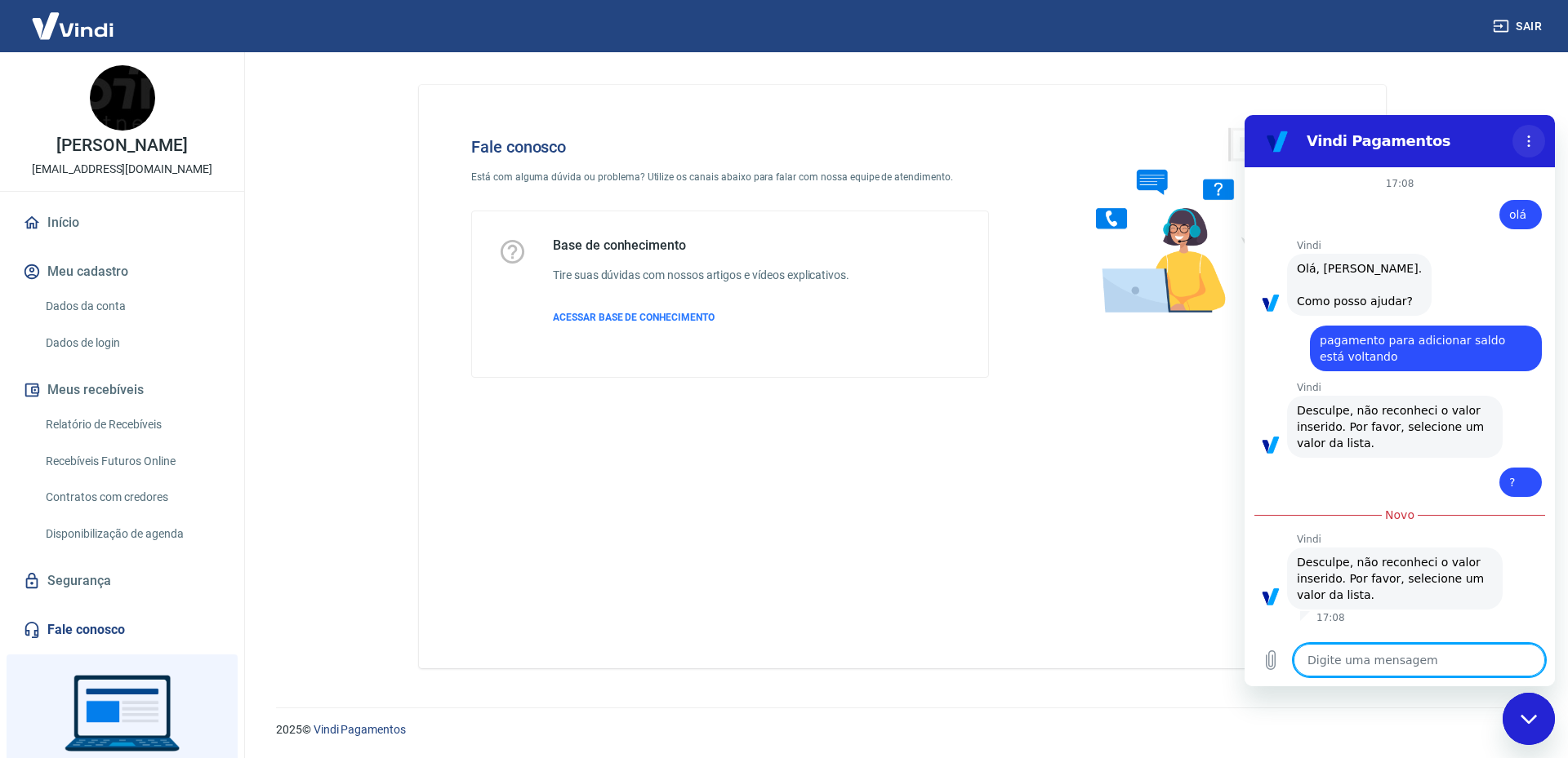
click at [1539, 146] on button "Menu de opções" at bounding box center [1528, 141] width 32 height 32
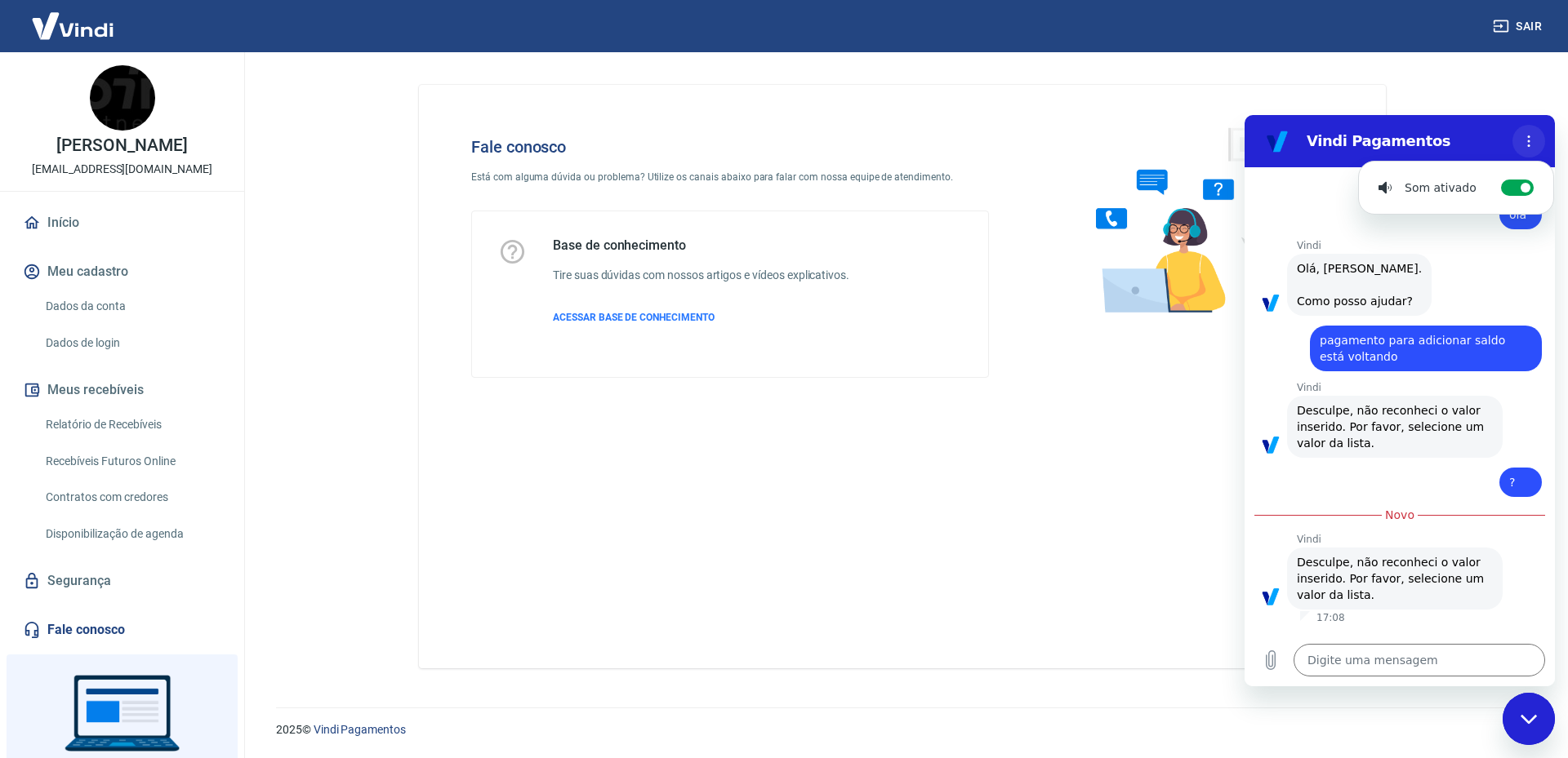
click at [1539, 146] on button "Menu de opções" at bounding box center [1528, 141] width 32 height 32
click at [1123, 551] on div "Fale conosco Está com alguma dúvida ou problema? Utilize os canais abaixo para …" at bounding box center [902, 376] width 967 height 584
click at [1513, 711] on div "Fechar janela de mensagens" at bounding box center [1528, 718] width 49 height 49
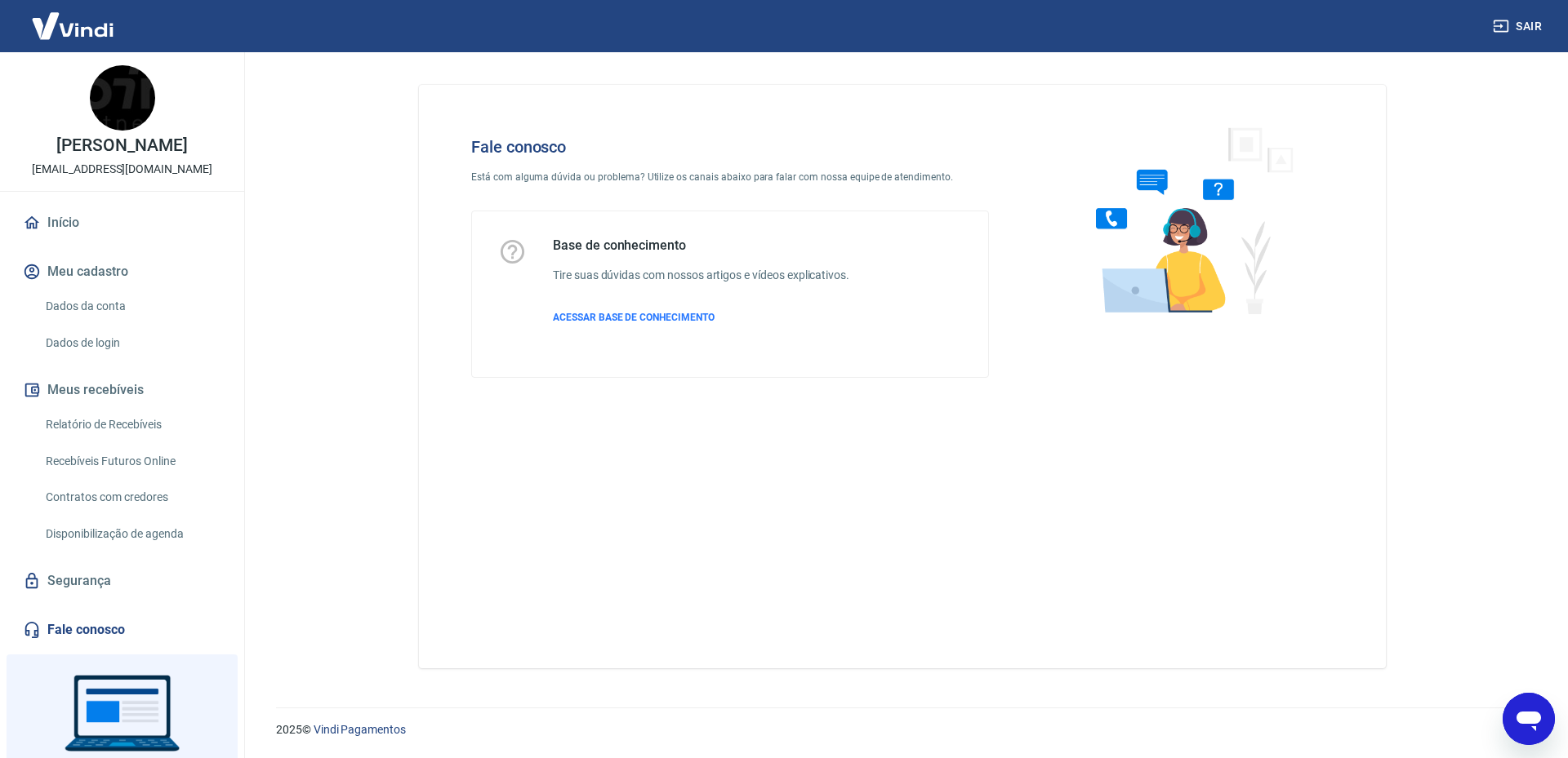
click at [93, 648] on link "Fale conosco" at bounding box center [122, 630] width 205 height 36
click at [573, 316] on span "ACESSAR BASE DE CONHECIMENTO" at bounding box center [633, 317] width 162 height 11
click at [679, 318] on span "ACESSAR BASE DE CONHECIMENTO" at bounding box center [633, 317] width 162 height 11
type textarea "x"
click at [80, 241] on link "Início" at bounding box center [122, 223] width 205 height 36
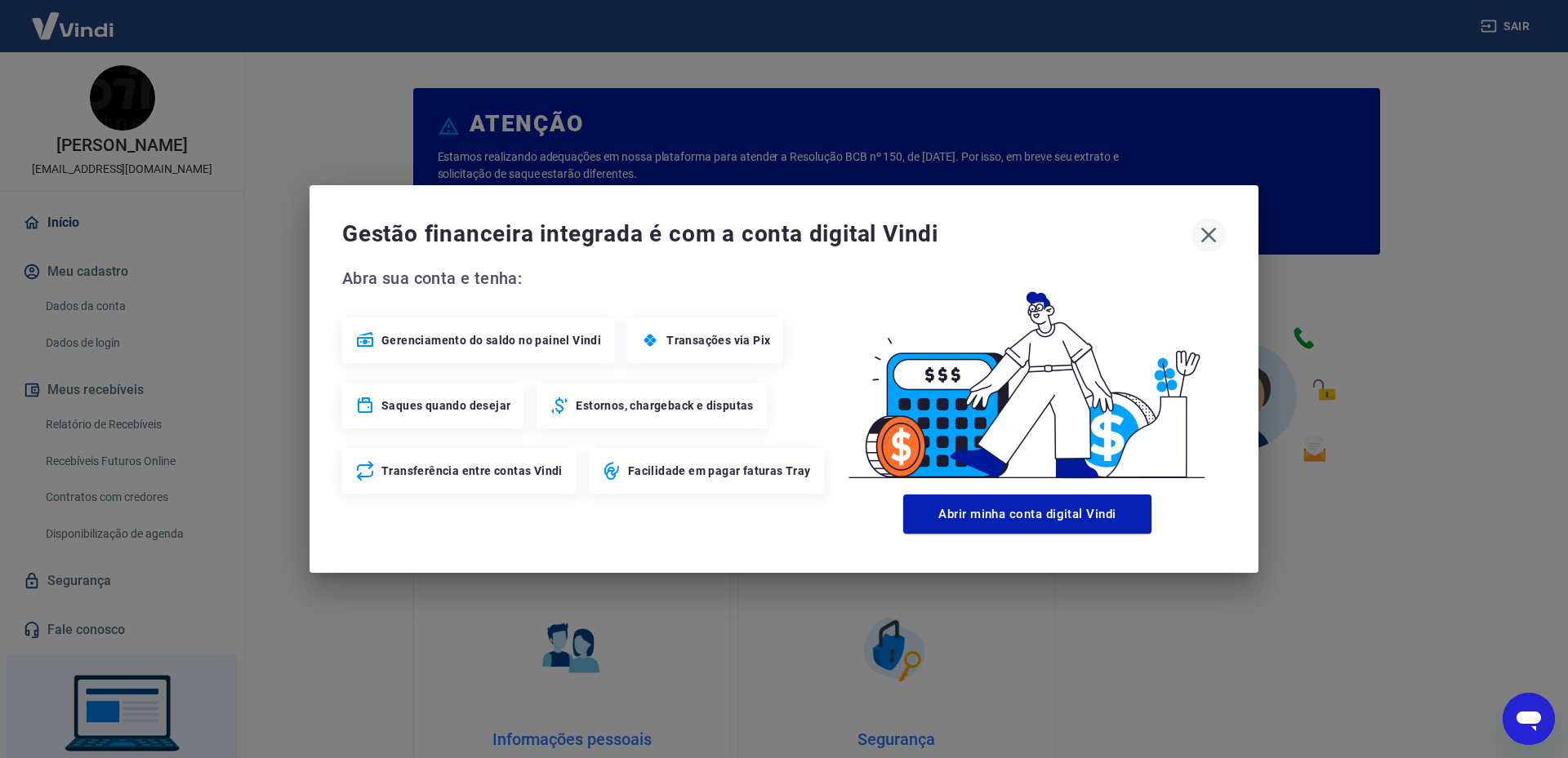
click at [1216, 237] on icon "button" at bounding box center [1208, 234] width 26 height 26
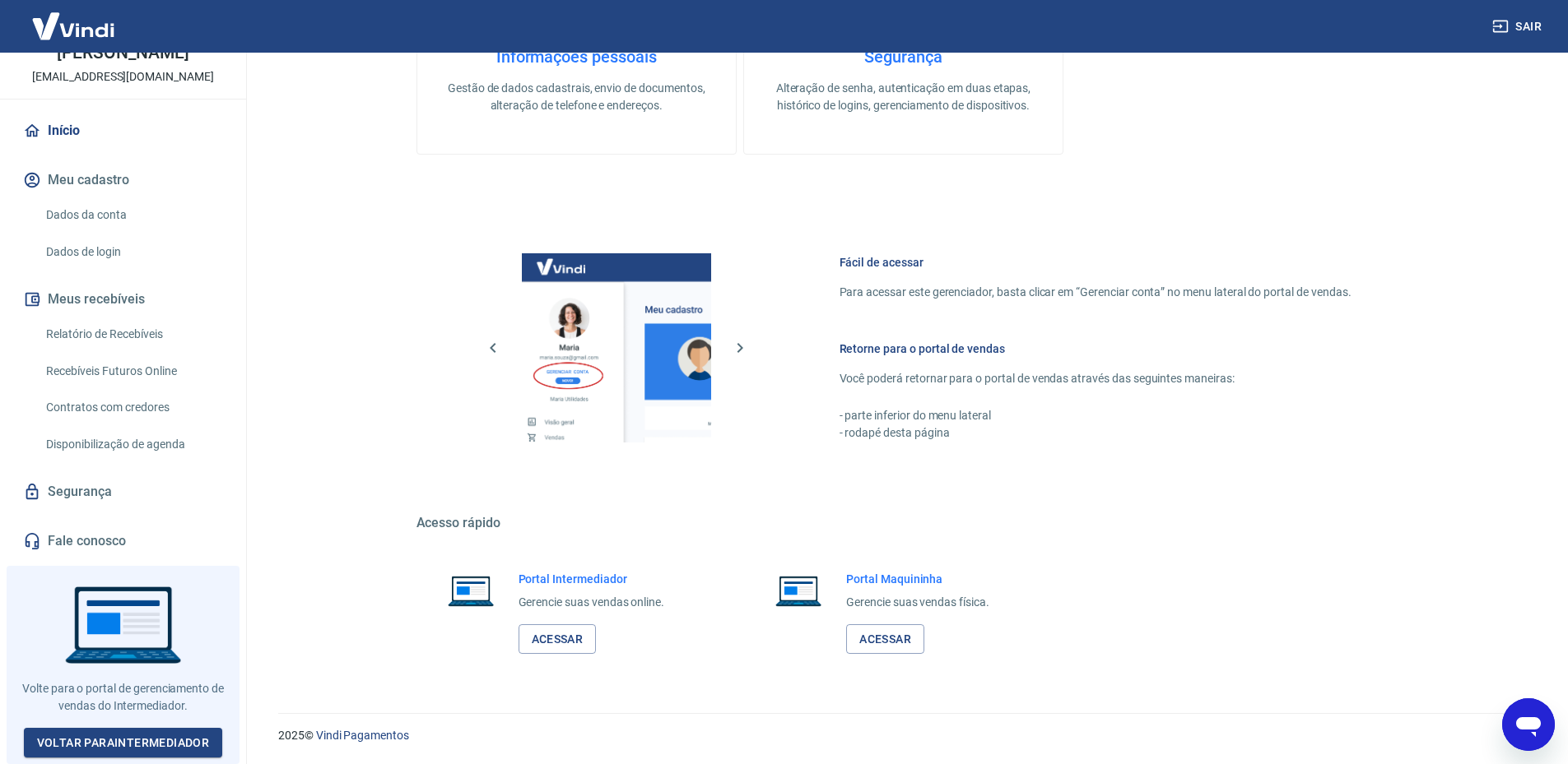
scroll to position [106, 0]
click at [164, 735] on link "Voltar para Intermediador" at bounding box center [123, 744] width 199 height 31
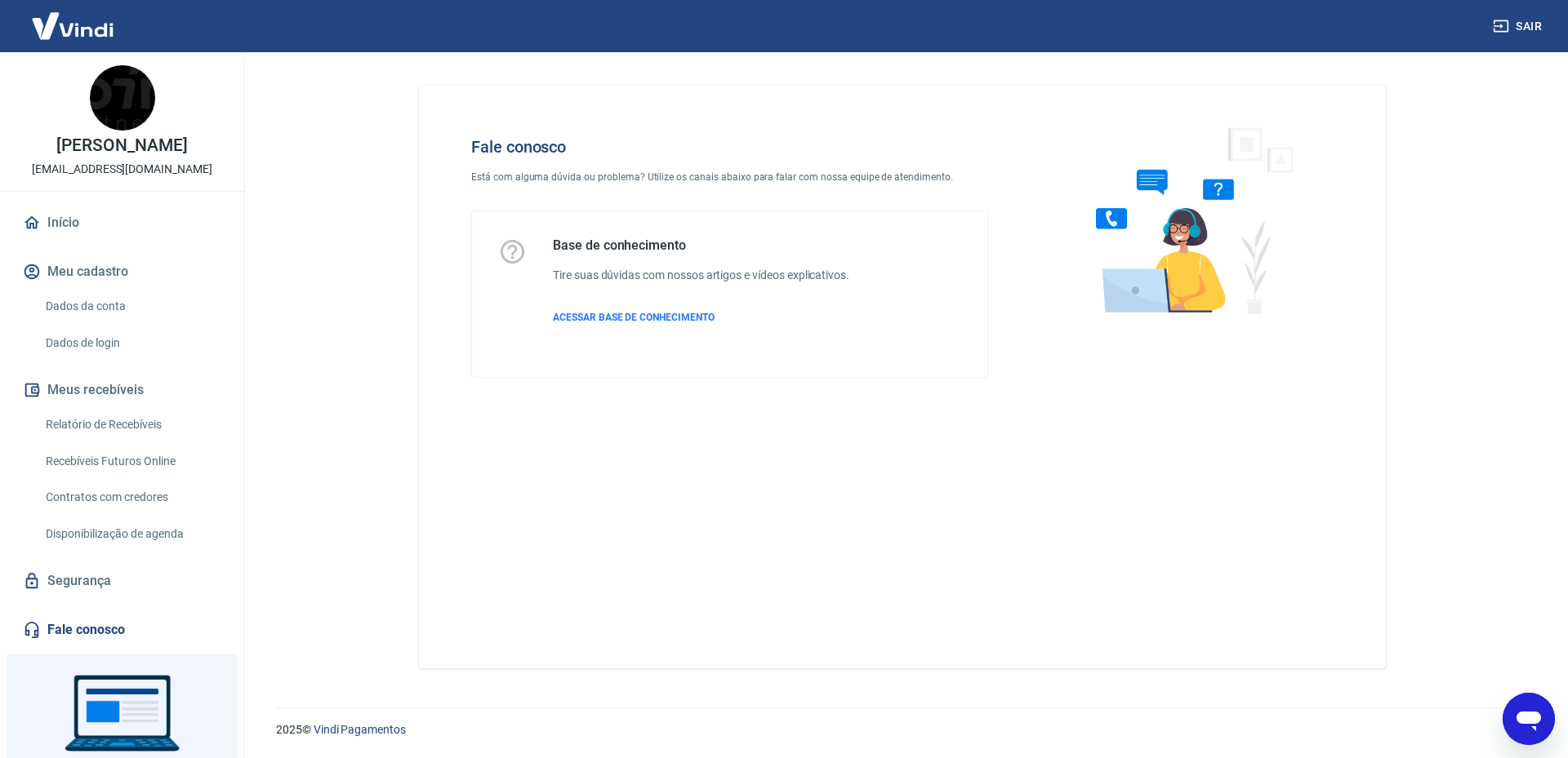
click at [1524, 725] on icon "Abrir janela de mensagens" at bounding box center [1528, 719] width 30 height 30
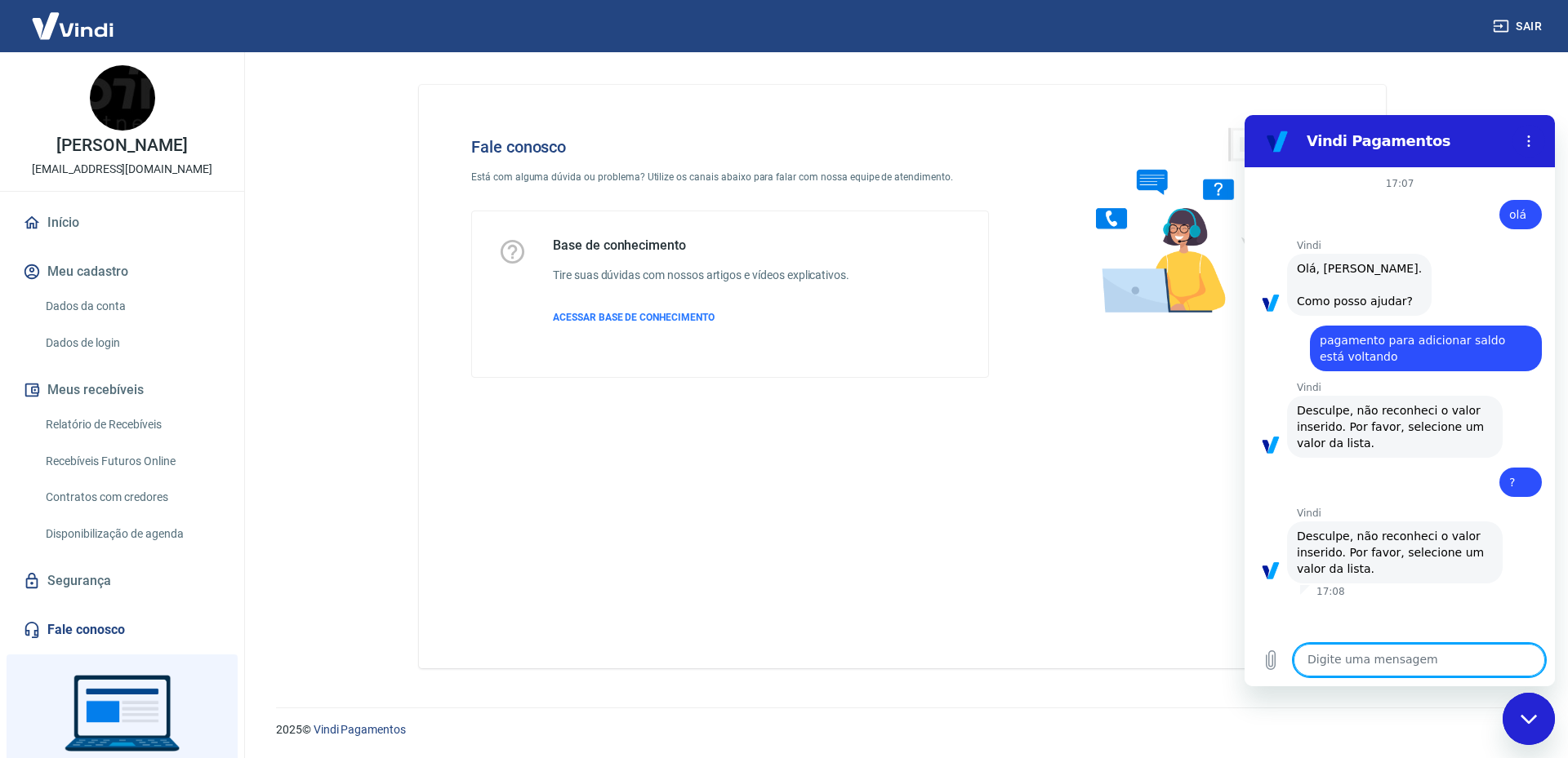
click at [1524, 725] on div "Fechar janela de mensagens" at bounding box center [1528, 718] width 49 height 49
